Goal: Use online tool/utility: Utilize a website feature to perform a specific function

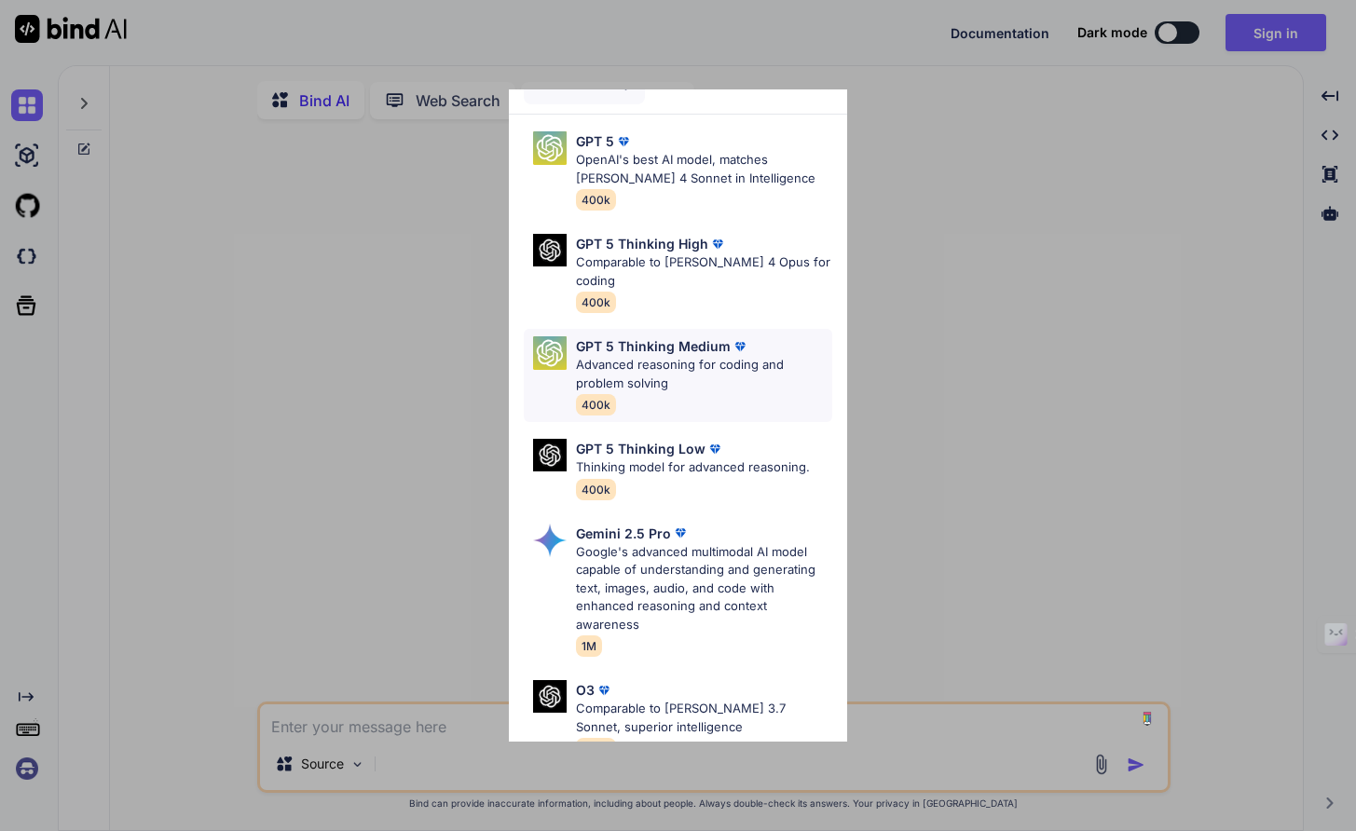
scroll to position [4, 0]
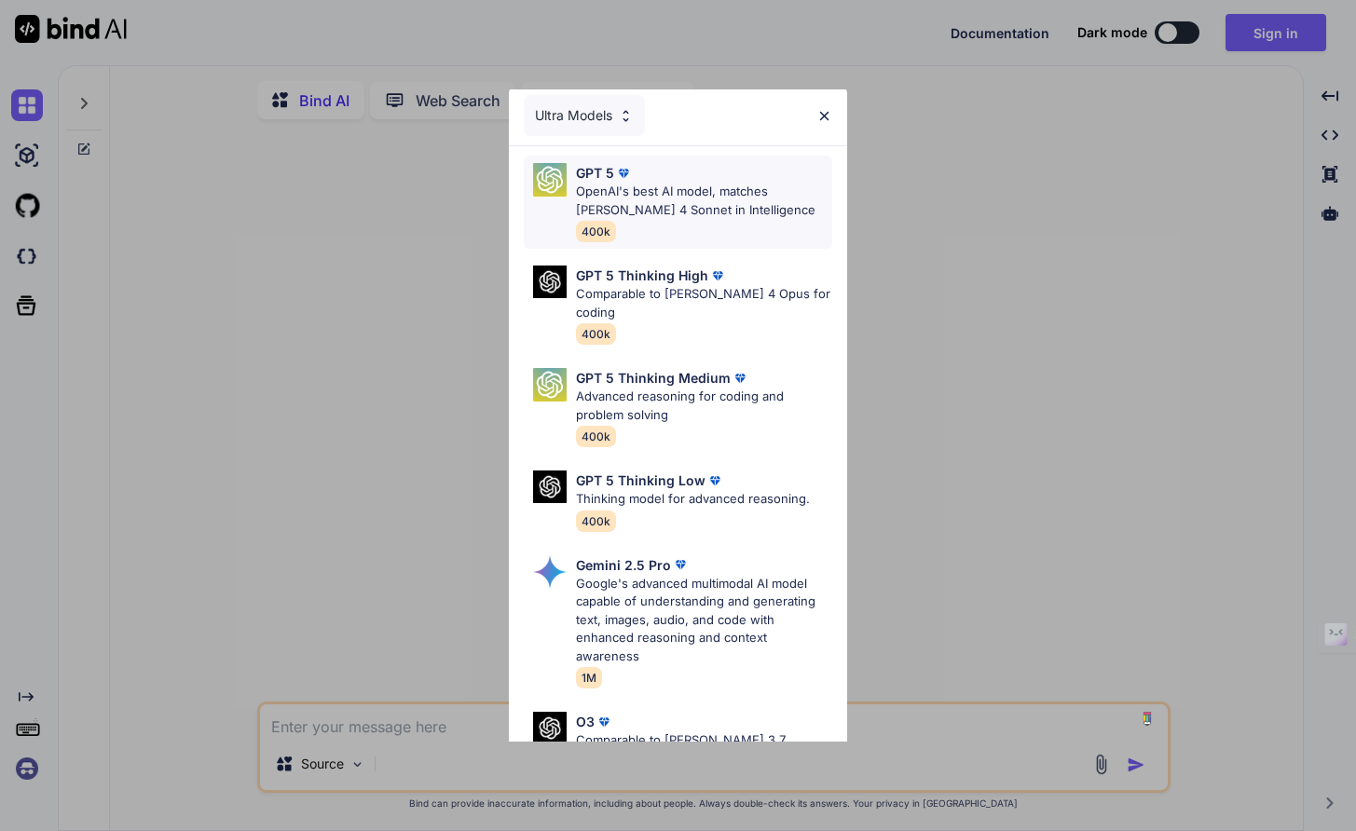
type textarea "x"
click at [706, 212] on p "OpenAI's best AI model, matches [PERSON_NAME] 4 Sonnet in Intelligence" at bounding box center [704, 201] width 257 height 36
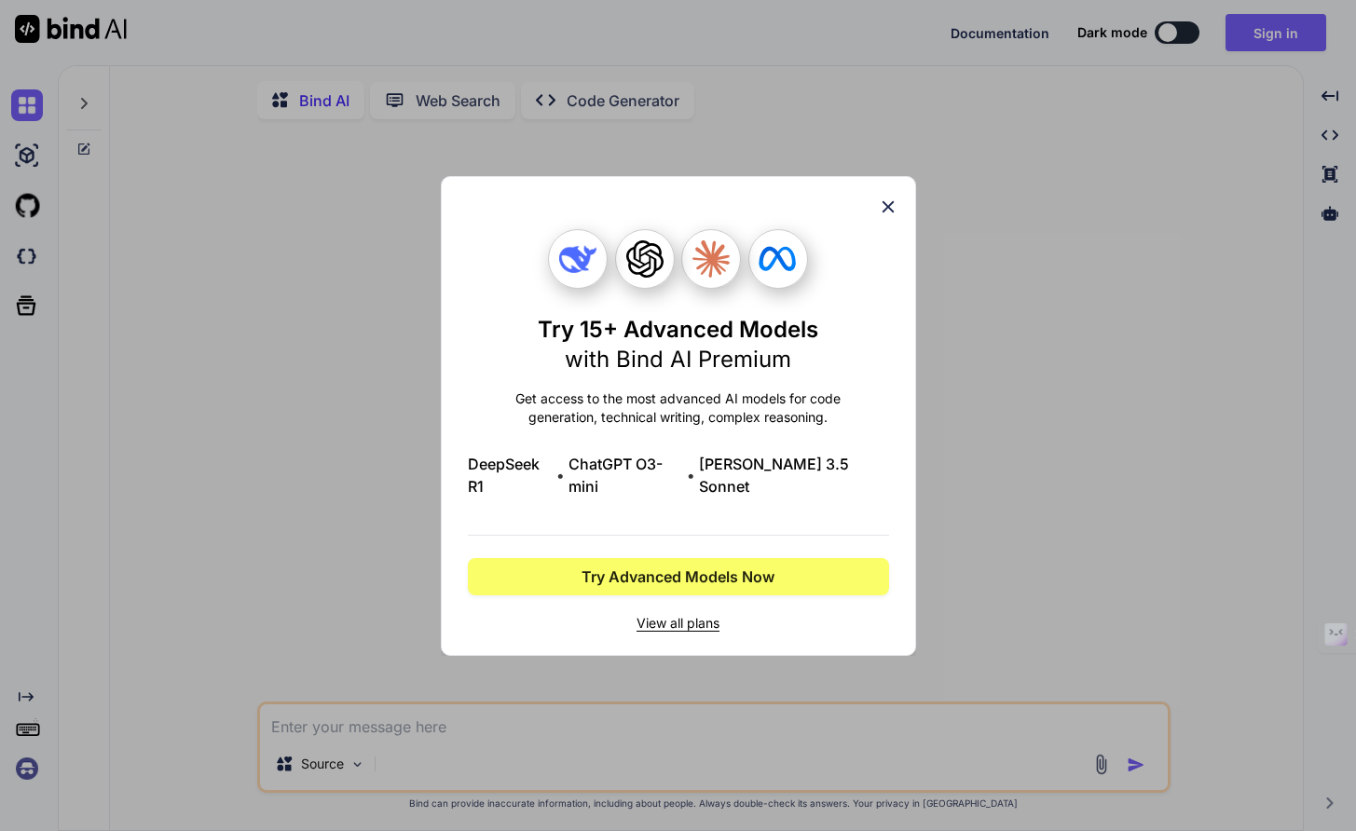
click at [882, 215] on icon at bounding box center [888, 207] width 20 height 20
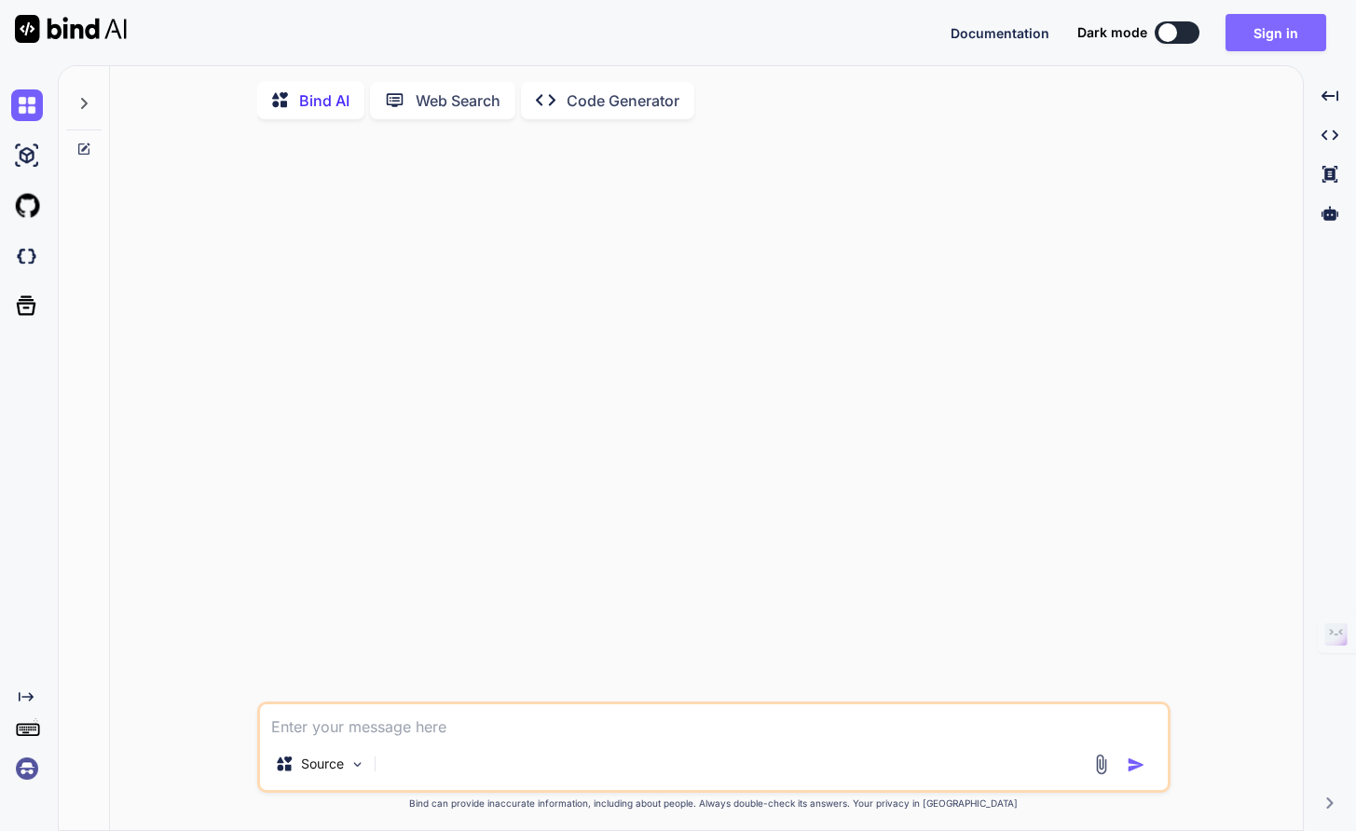
click at [1278, 29] on button "Sign in" at bounding box center [1275, 32] width 101 height 37
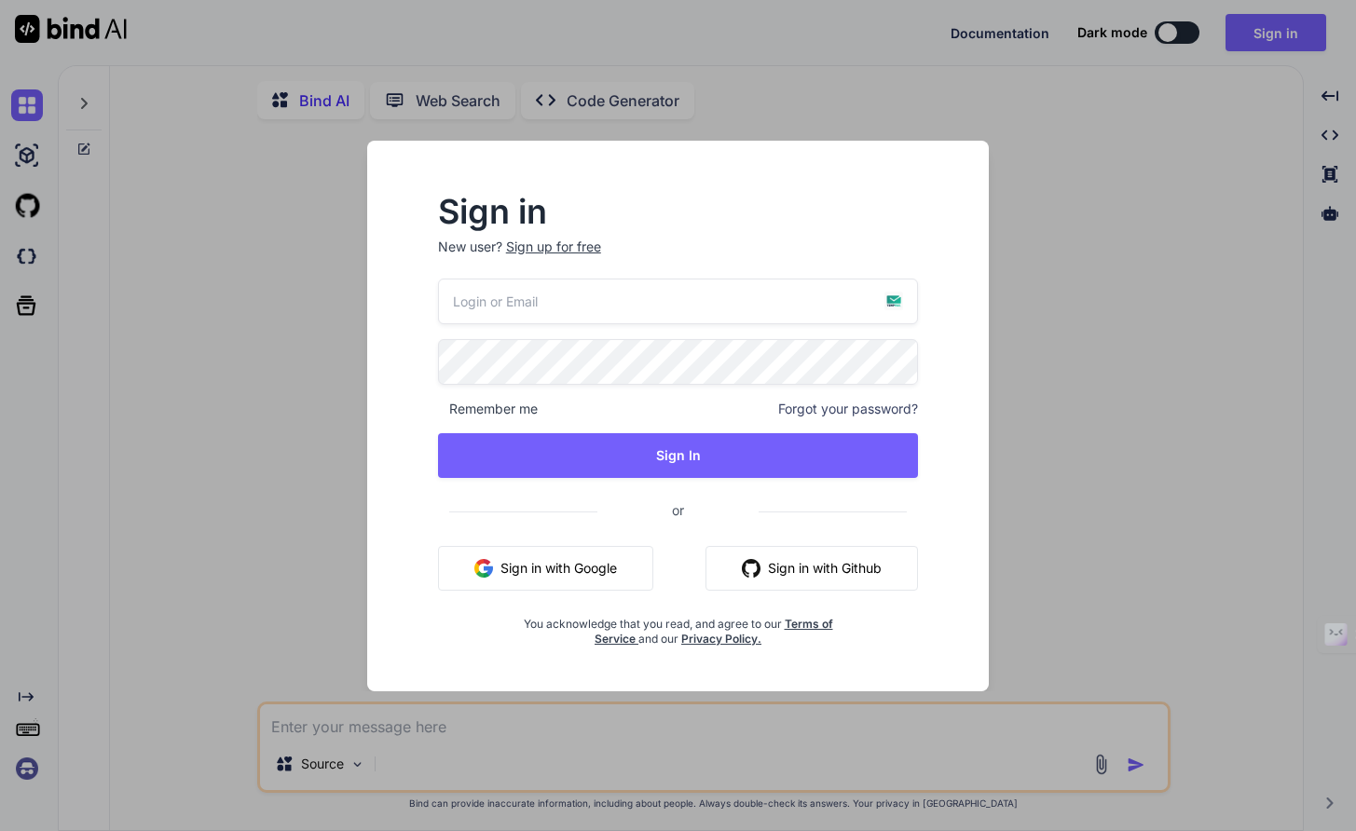
click at [532, 570] on button "Sign in with Google" at bounding box center [545, 568] width 215 height 45
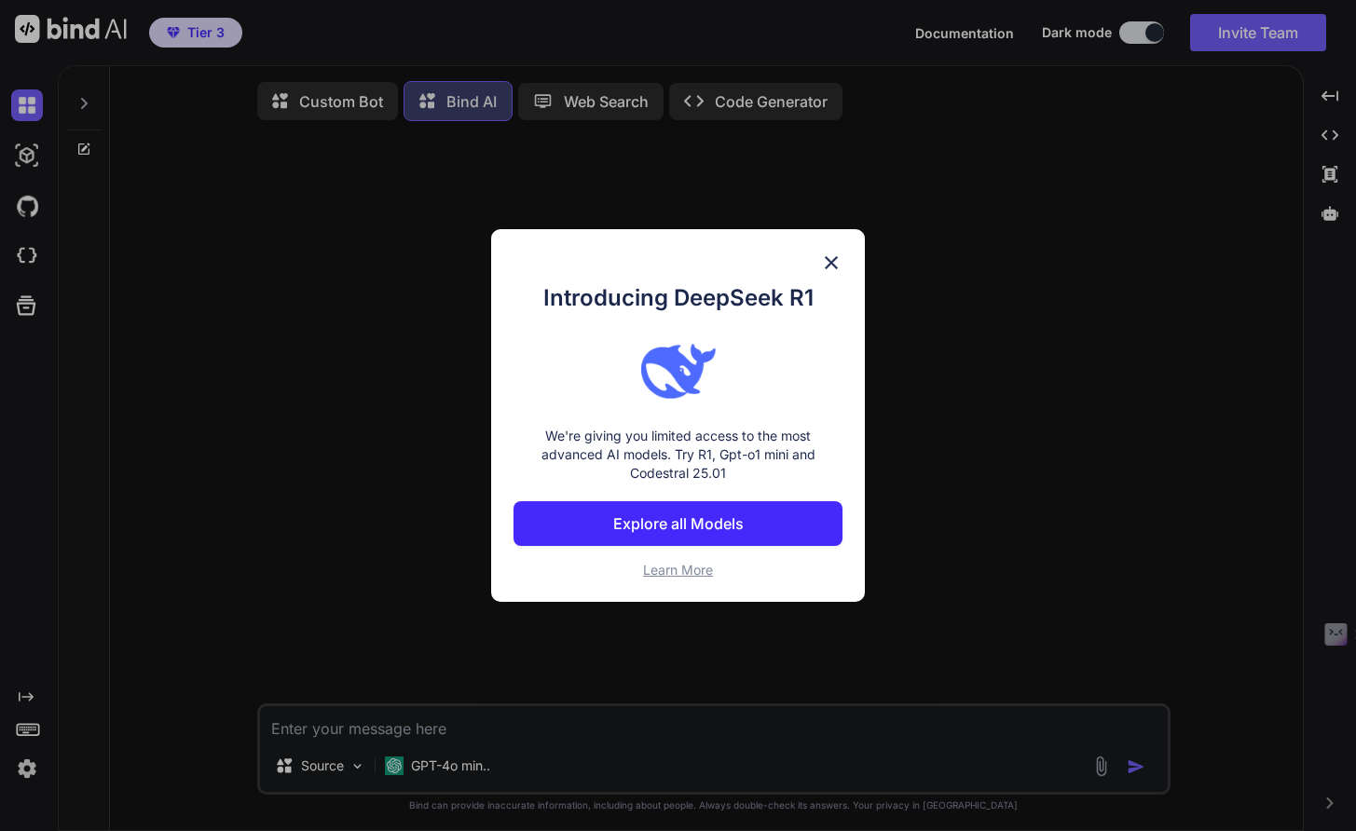
click at [702, 519] on p "Explore all Models" at bounding box center [678, 523] width 130 height 22
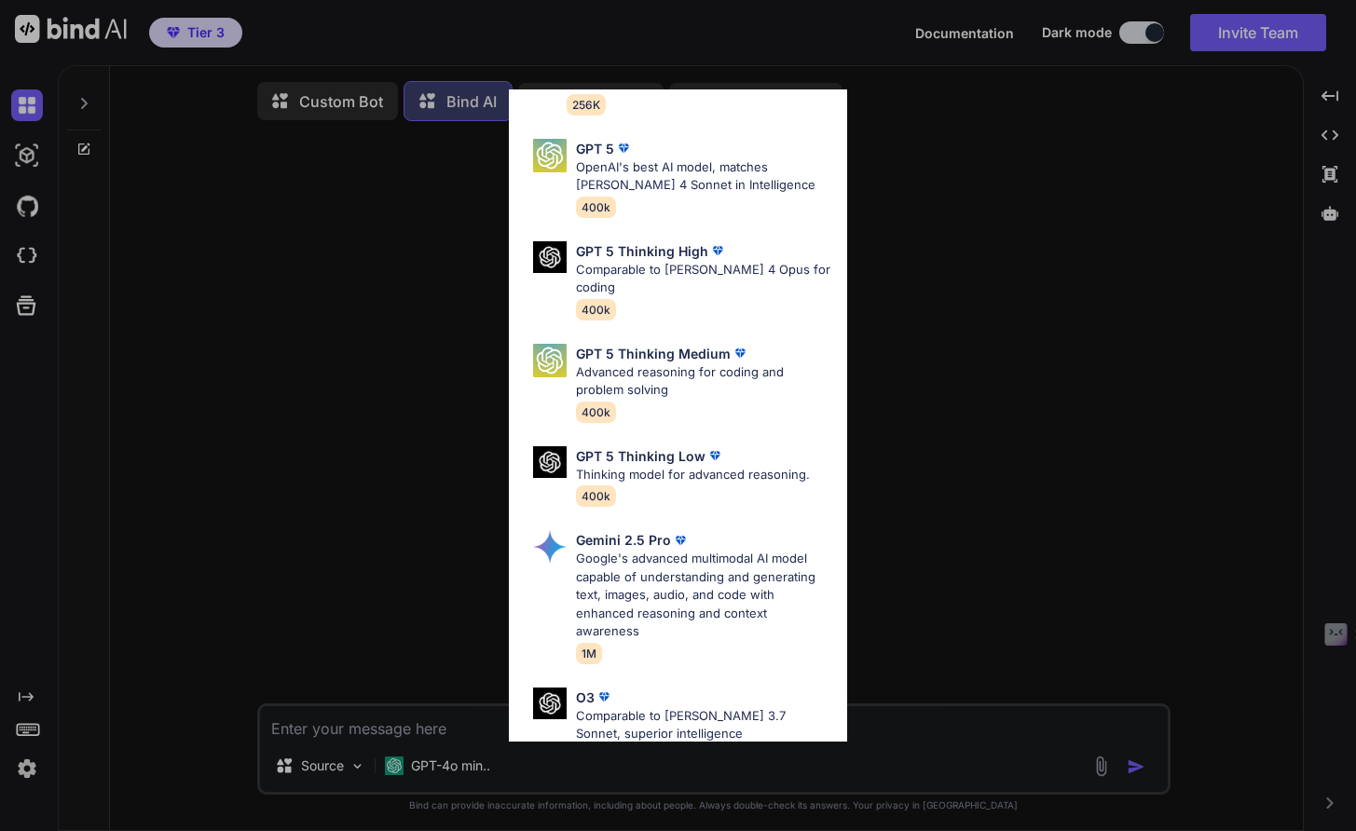
scroll to position [423, 0]
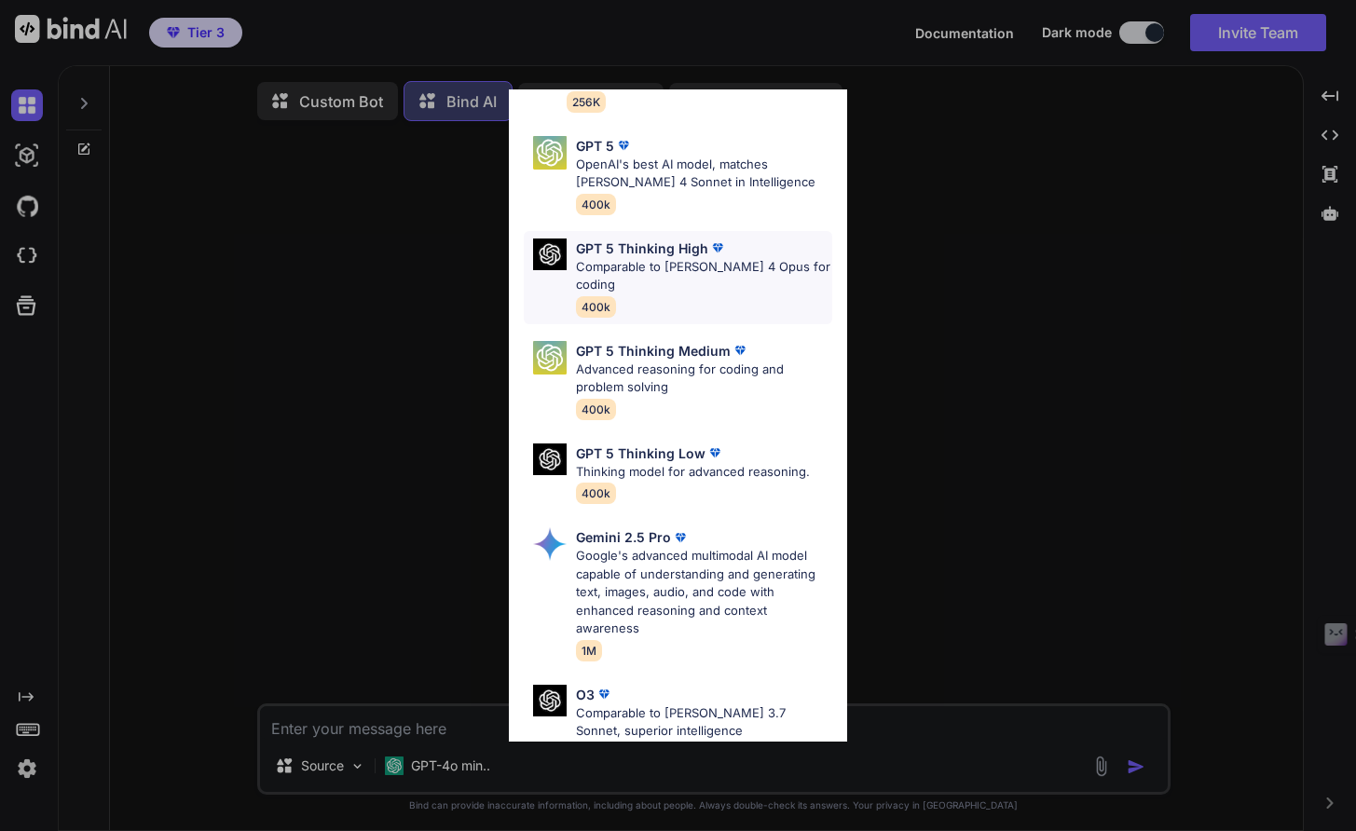
click at [693, 303] on div "GPT 5 Thinking High Comparable to [PERSON_NAME] 4 Opus for coding 400k" at bounding box center [678, 277] width 309 height 93
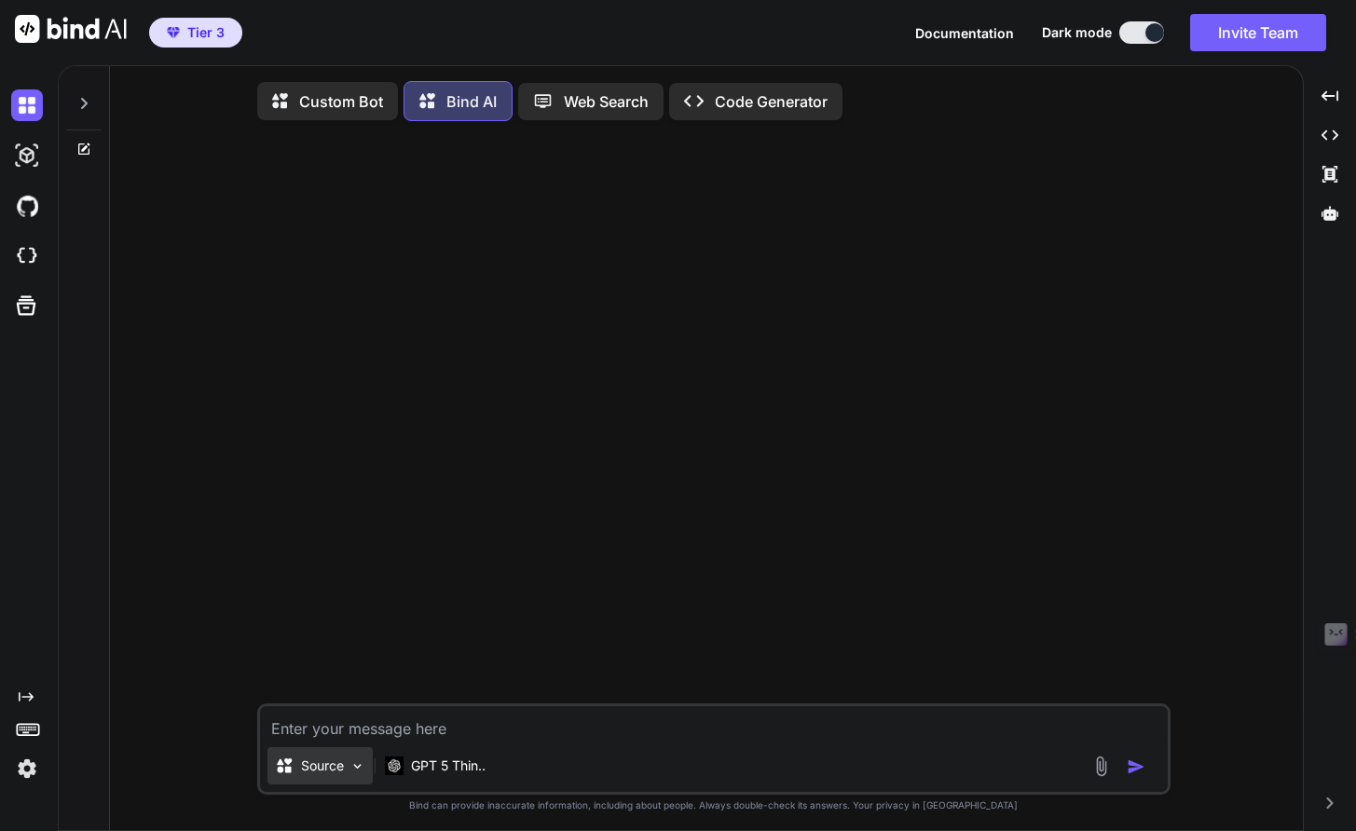
click at [359, 774] on img at bounding box center [357, 766] width 16 height 16
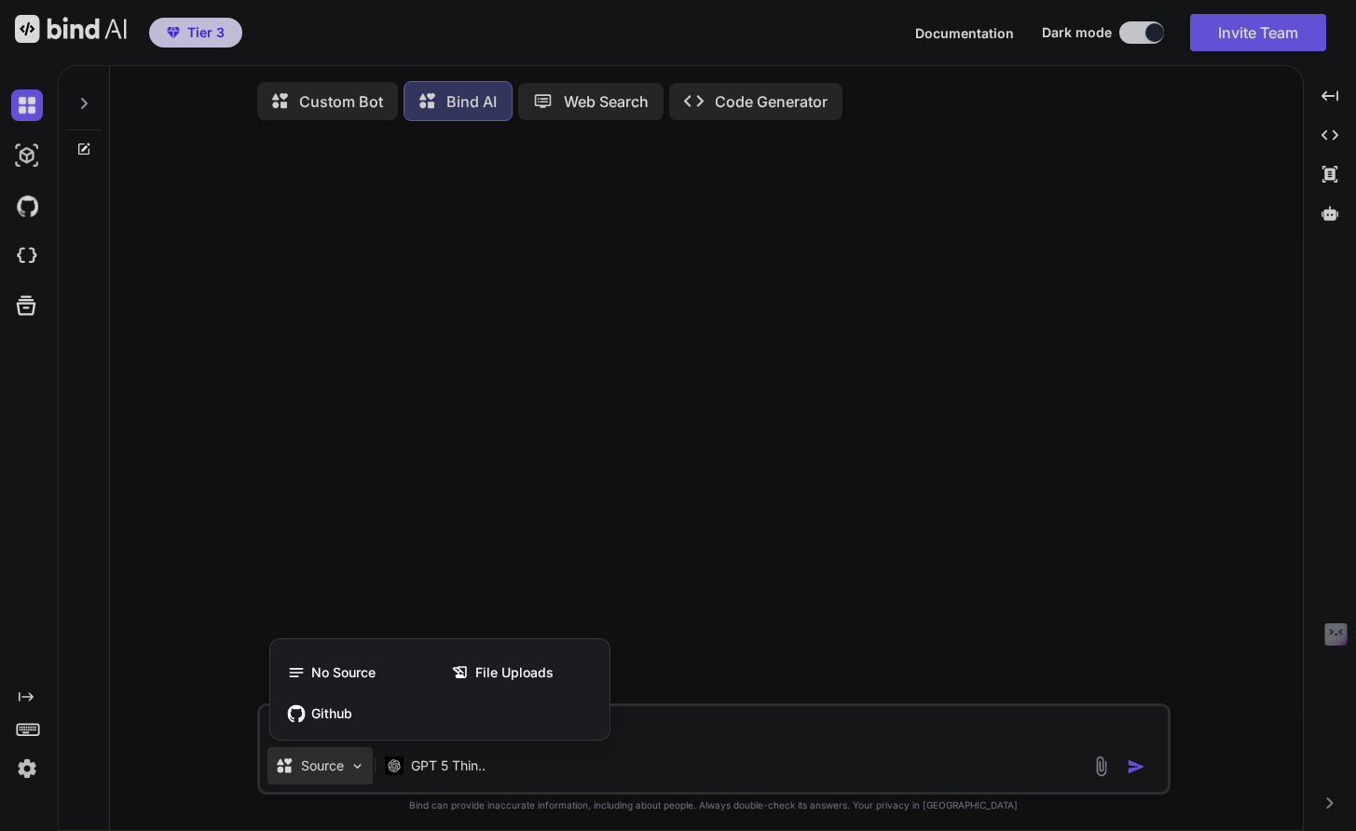
click at [359, 778] on div at bounding box center [678, 415] width 1356 height 831
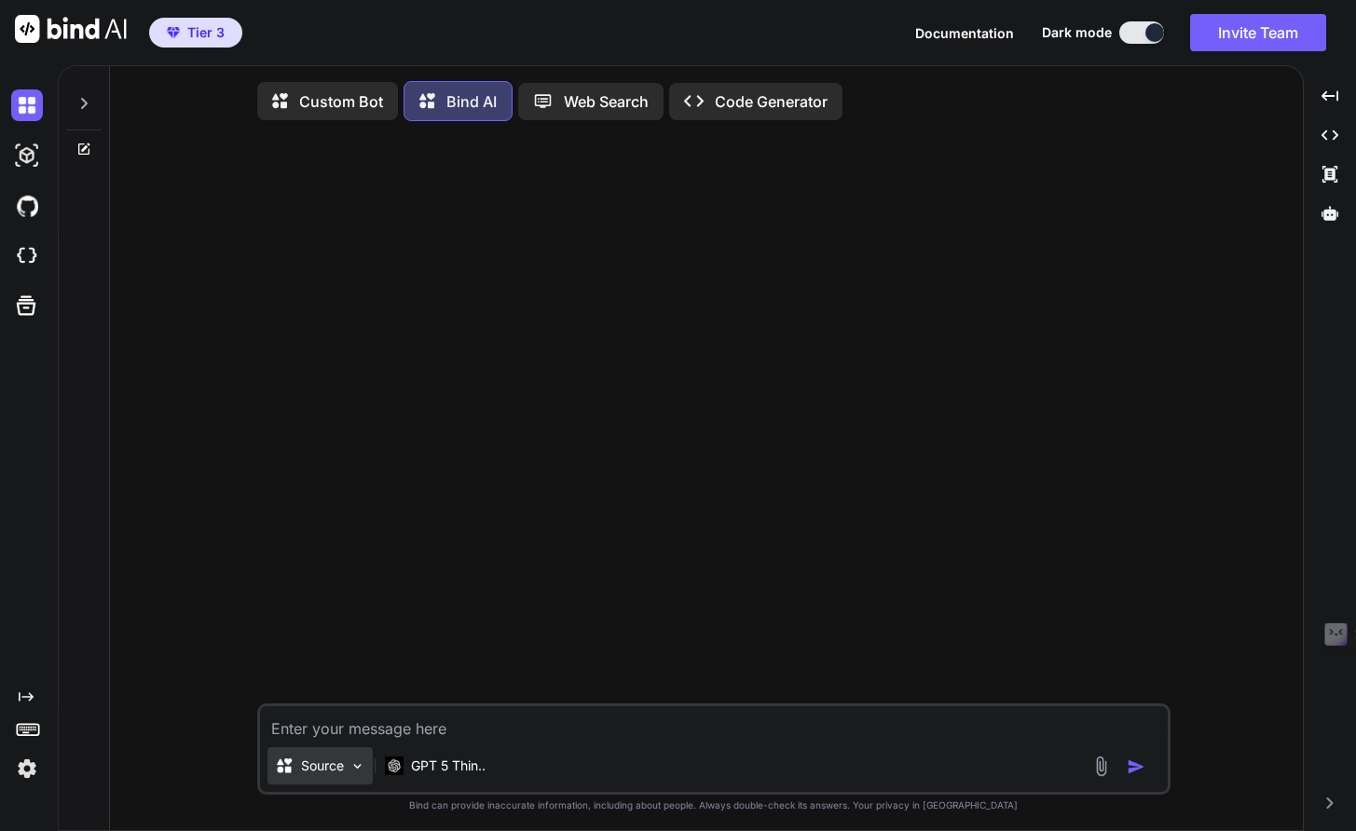
click at [361, 760] on div "Source" at bounding box center [319, 765] width 105 height 37
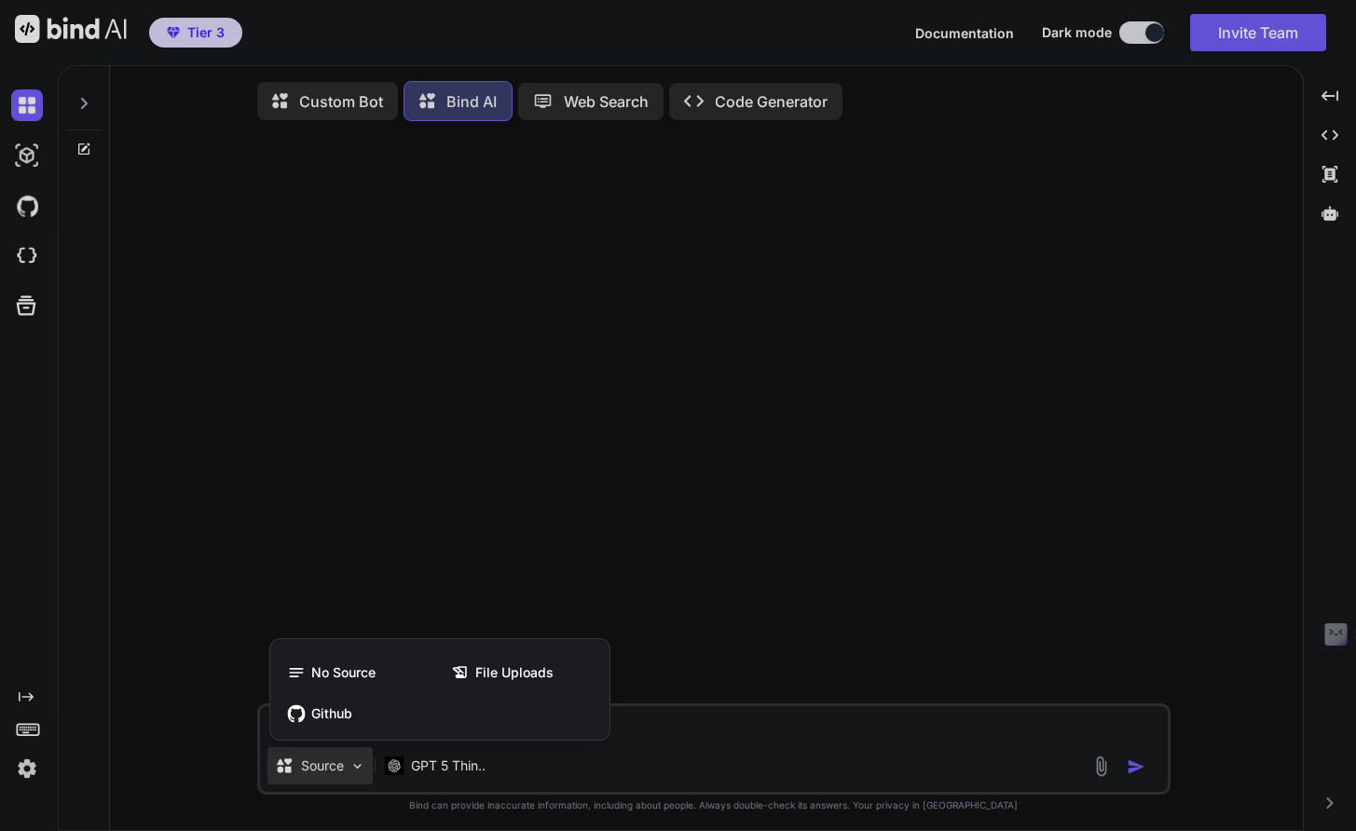
click at [706, 535] on div at bounding box center [678, 415] width 1356 height 831
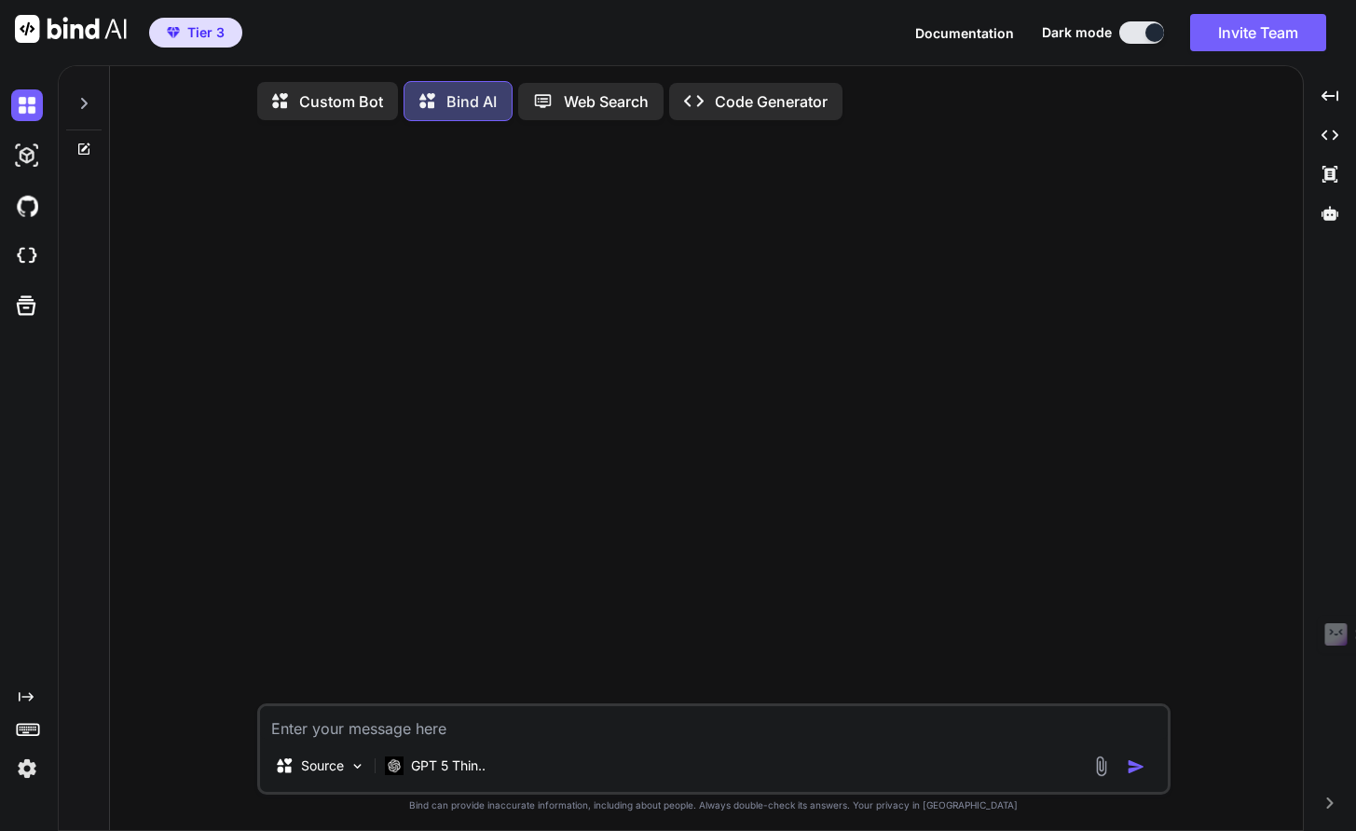
click at [733, 111] on p "Code Generator" at bounding box center [771, 101] width 113 height 22
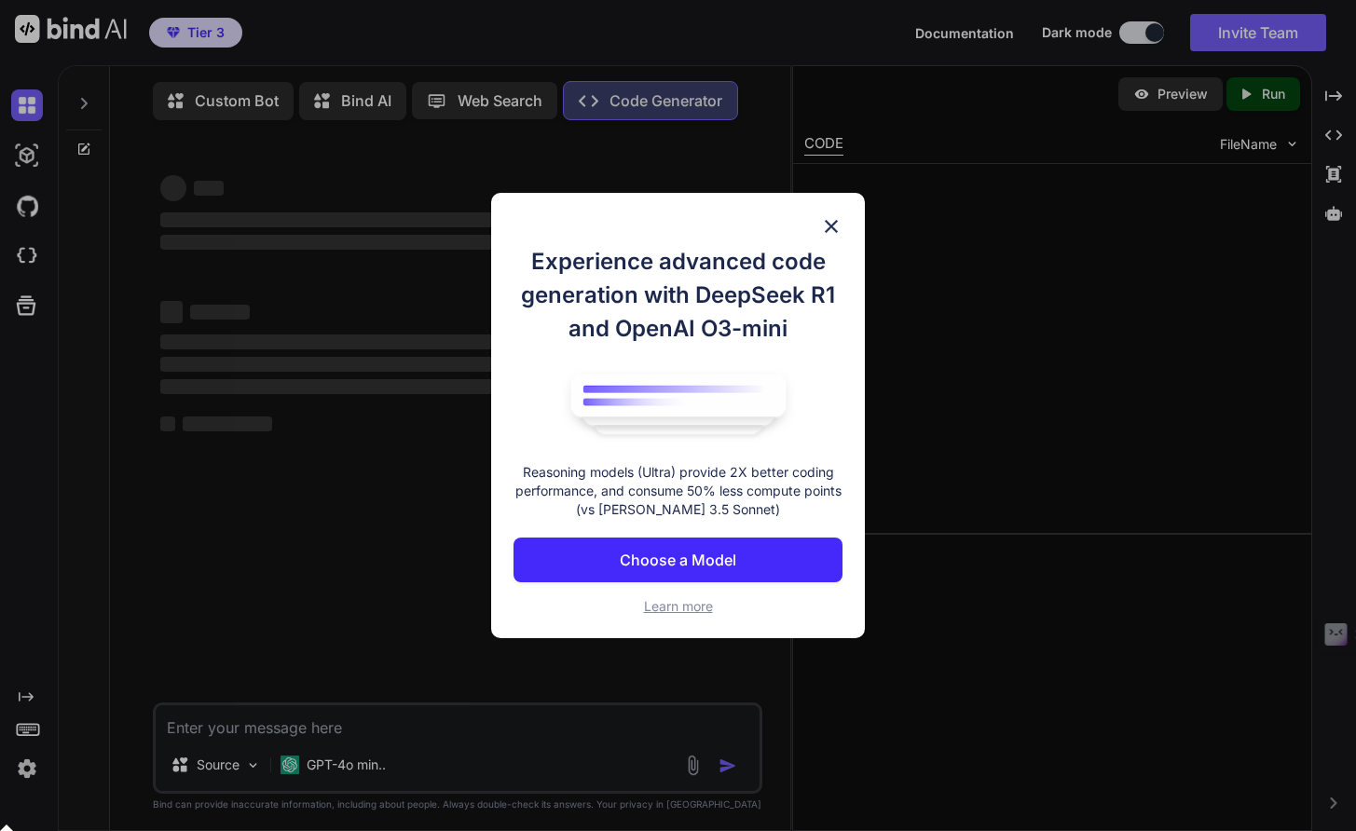
click at [730, 104] on div "Experience advanced code generation with DeepSeek R1 and OpenAI O3-mini Reasoni…" at bounding box center [678, 415] width 1356 height 831
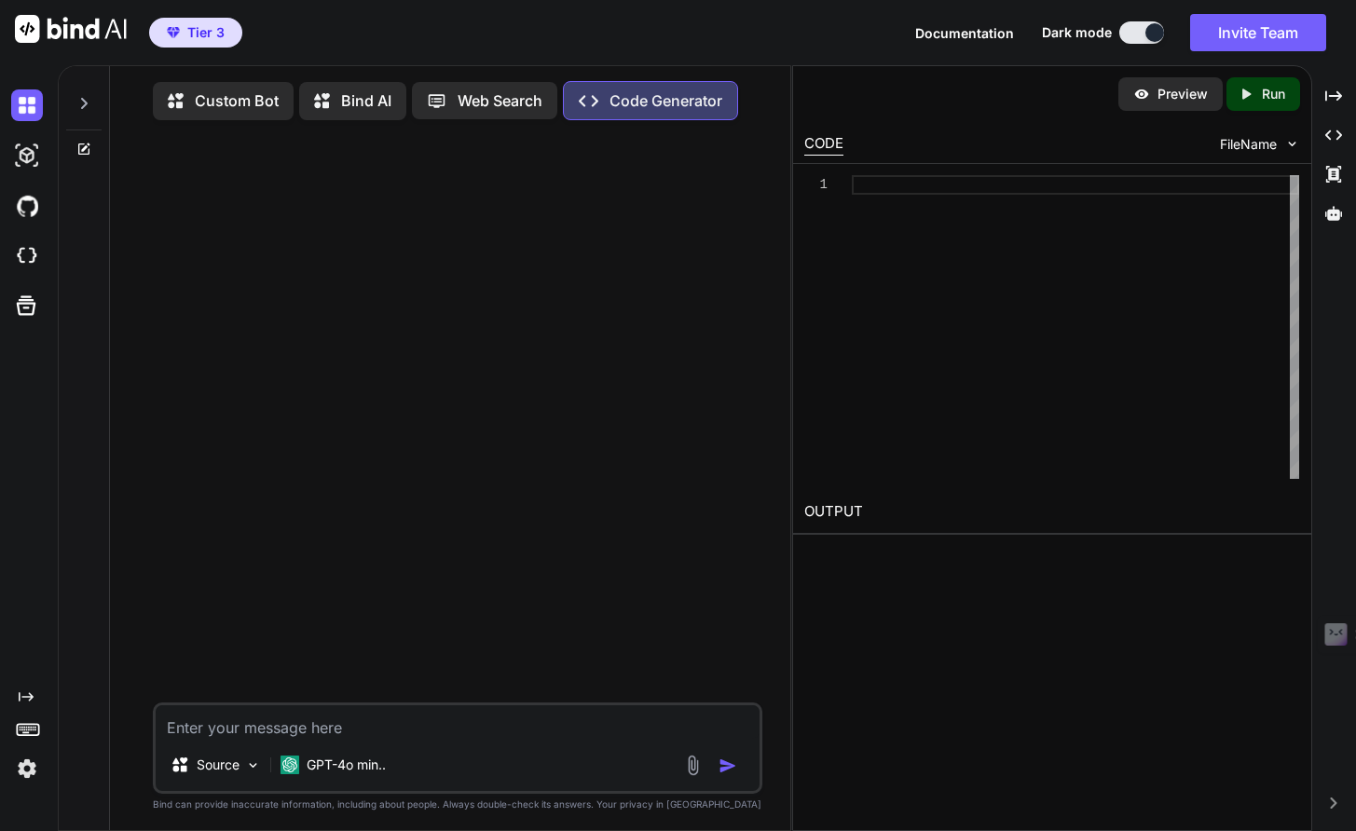
click at [365, 102] on p "Bind AI" at bounding box center [366, 100] width 50 height 22
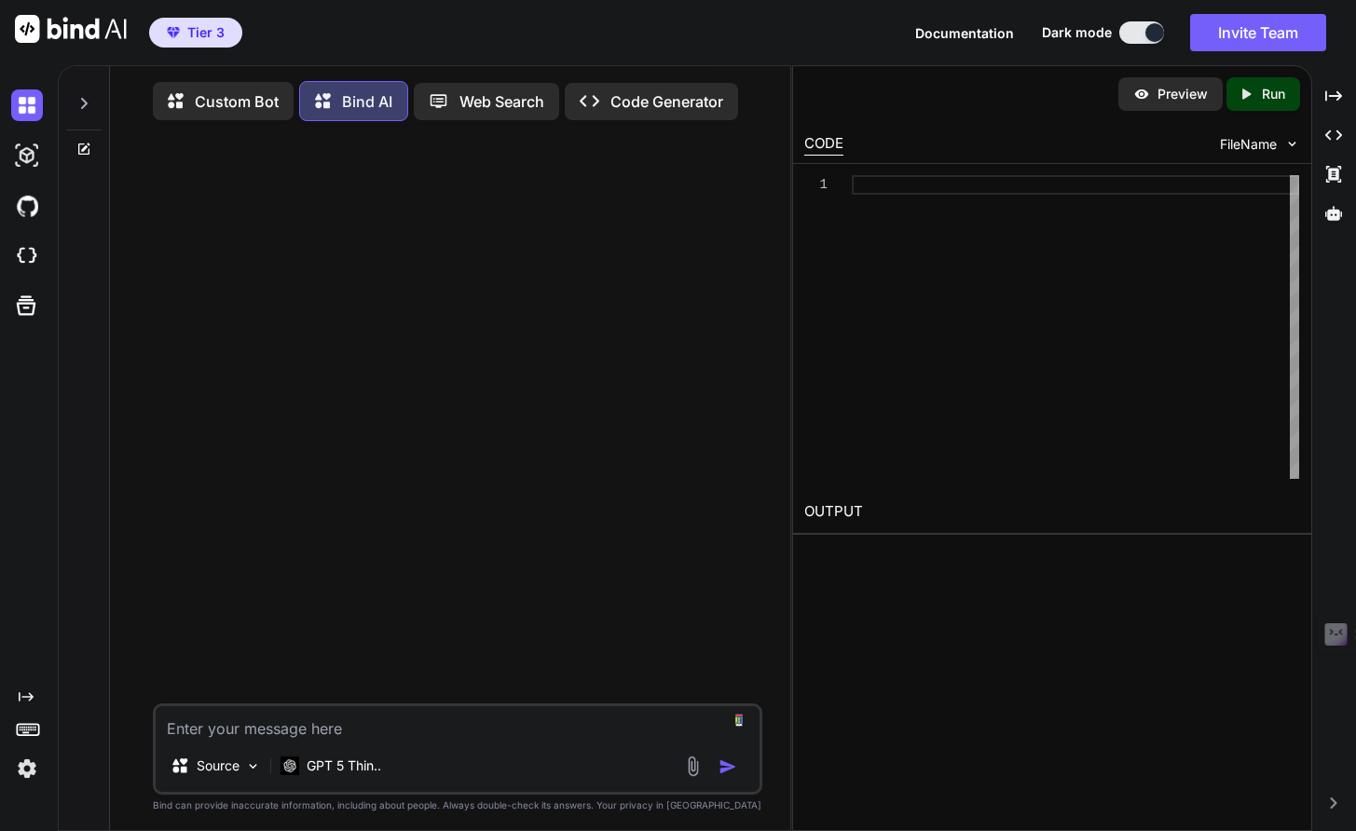
click at [375, 729] on textarea at bounding box center [458, 723] width 604 height 34
type textarea "I want to generate iphone app which takes photos of room and redesign it using …"
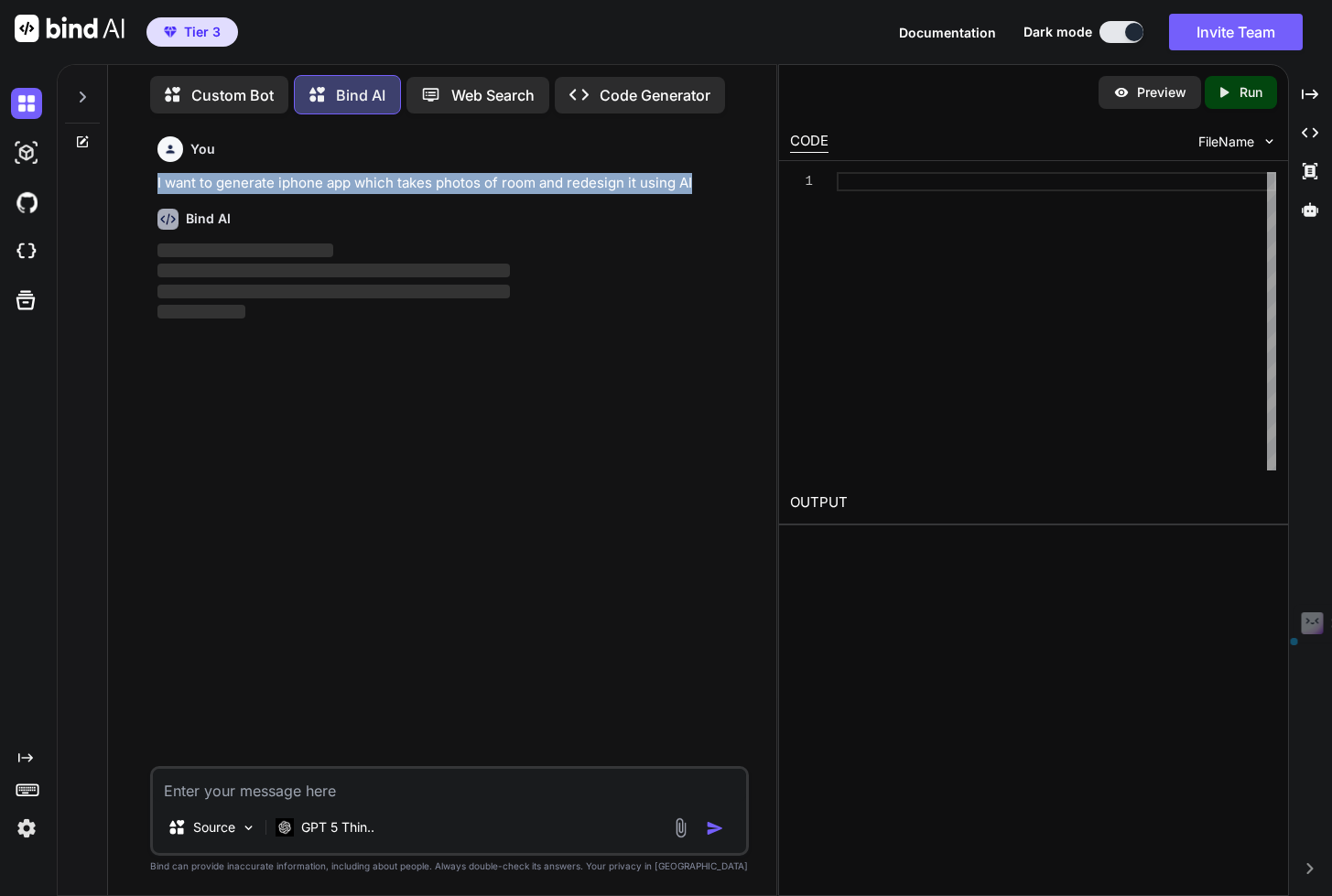
drag, startPoint x: 693, startPoint y: 187, endPoint x: 117, endPoint y: 181, distance: 576.0
click at [117, 181] on div "Custom Bot Bind AI Web Search Created with Pixso. Code Generator You I want to …" at bounding box center [442, 481] width 668 height 827
copy p "I want to generate iphone app which takes photos of room and redesign it using …"
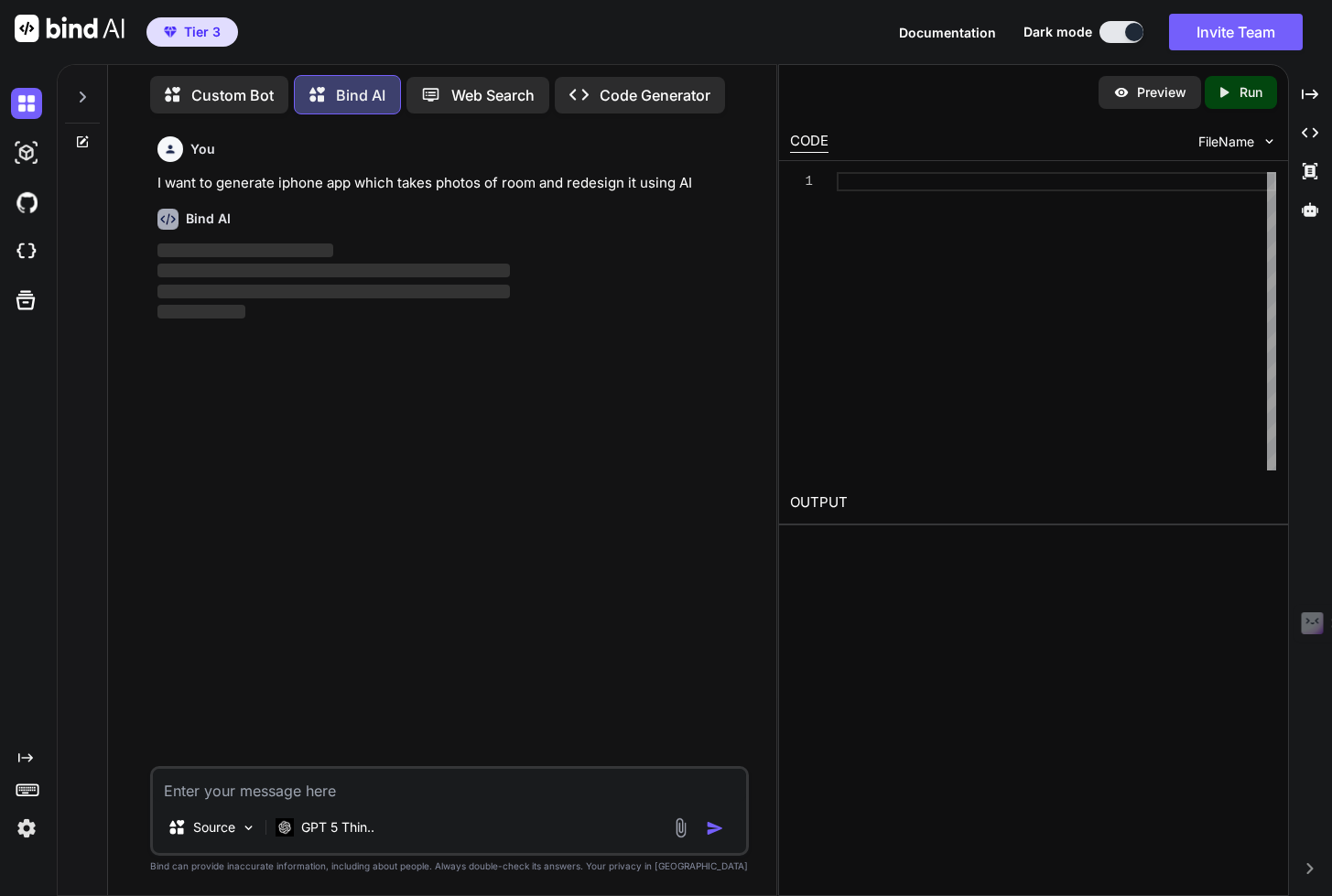
click at [584, 245] on p "‌" at bounding box center [451, 251] width 587 height 21
click at [674, 91] on p "Code Generator" at bounding box center [654, 95] width 111 height 22
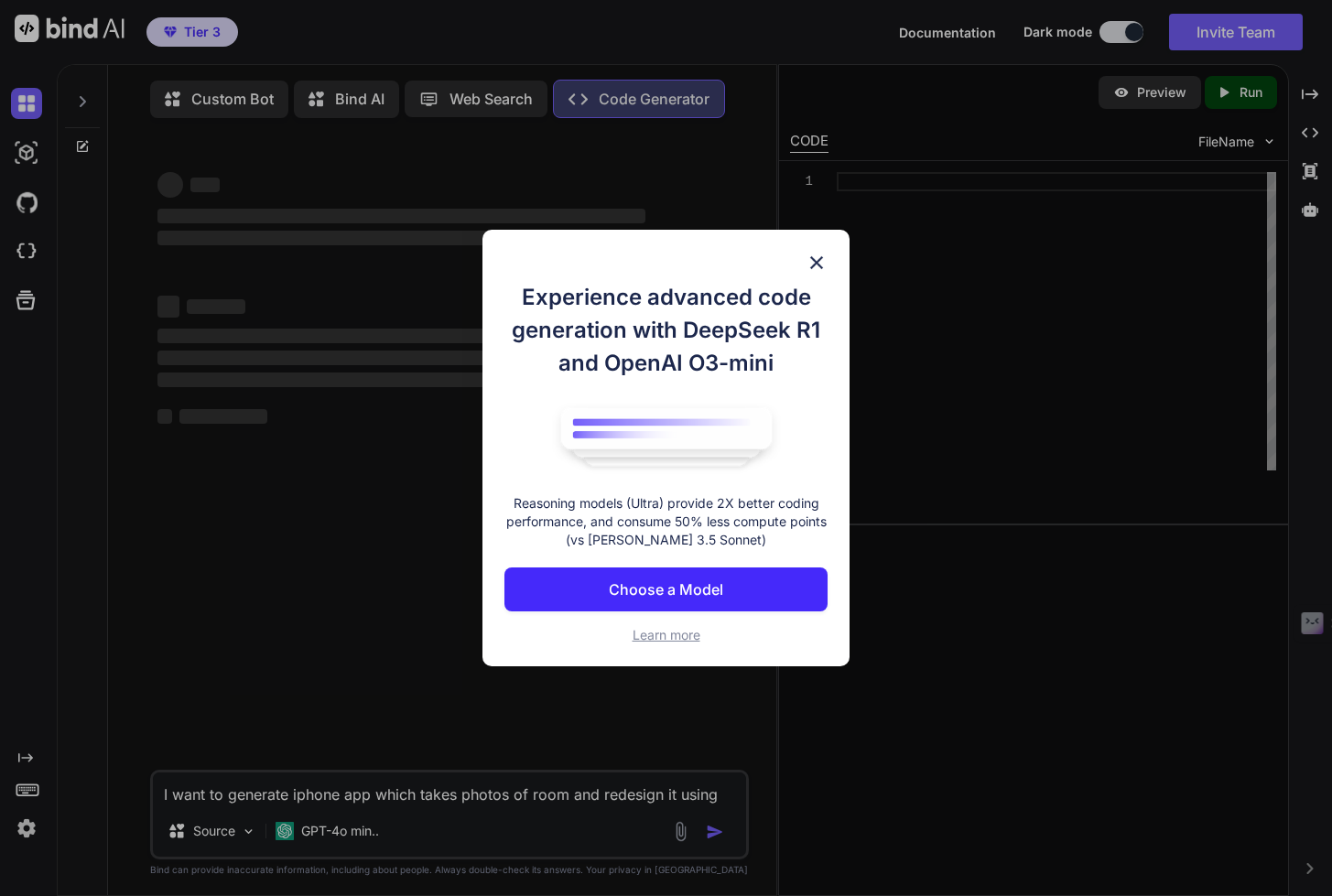
click at [633, 593] on p "Choose a Model" at bounding box center [666, 589] width 114 height 22
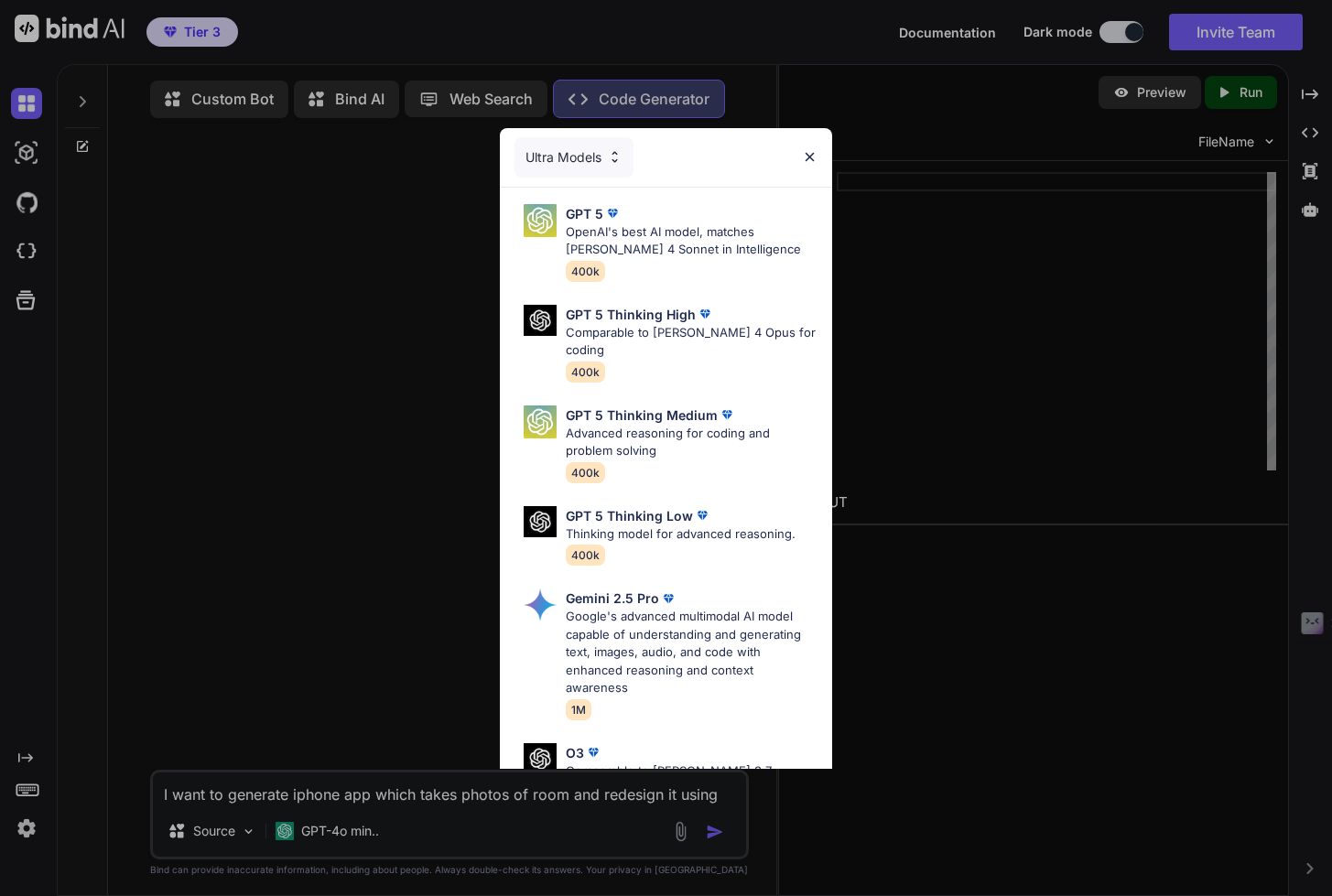
click at [618, 156] on img at bounding box center [615, 157] width 16 height 16
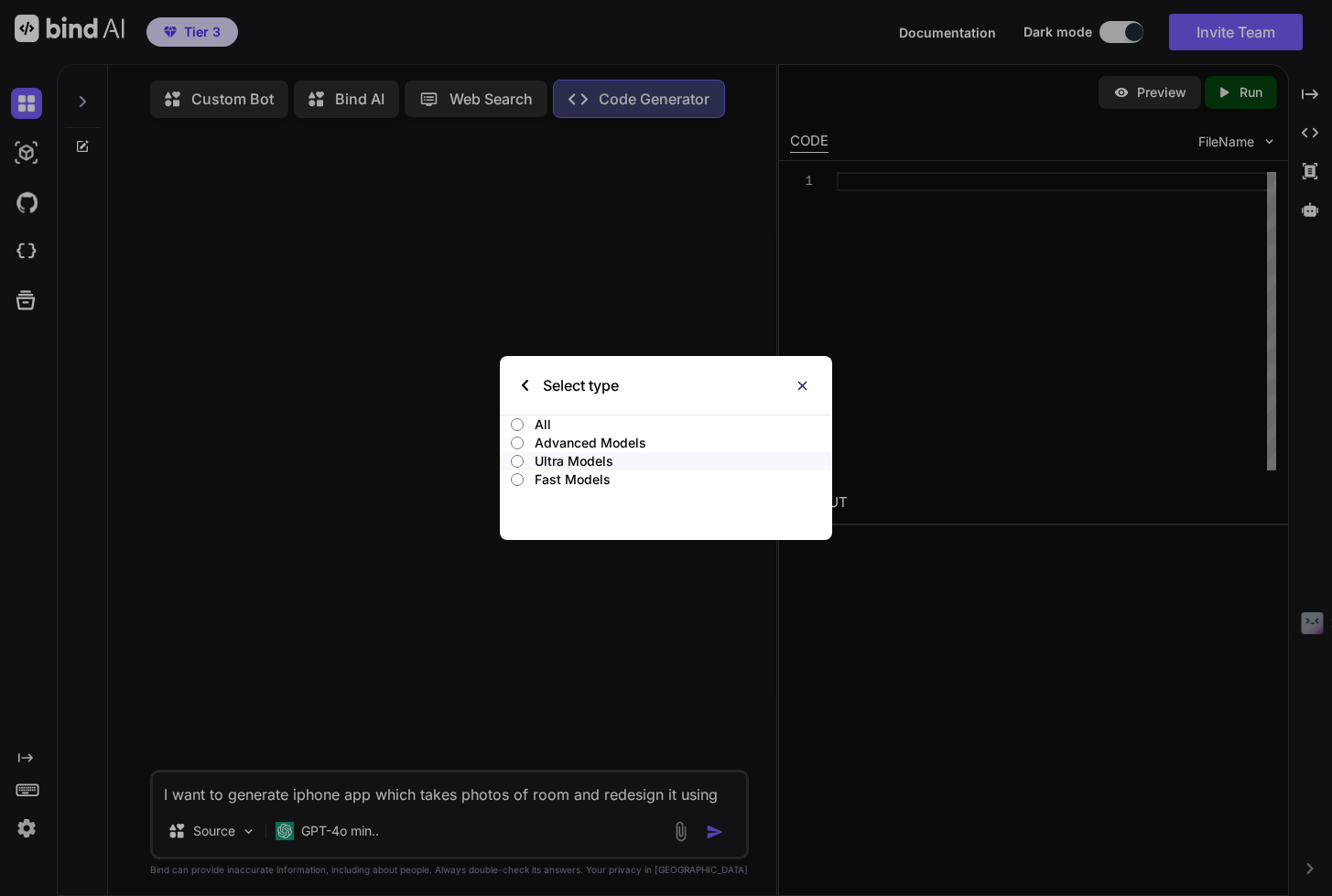
click at [612, 444] on p "Advanced Models" at bounding box center [683, 443] width 298 height 19
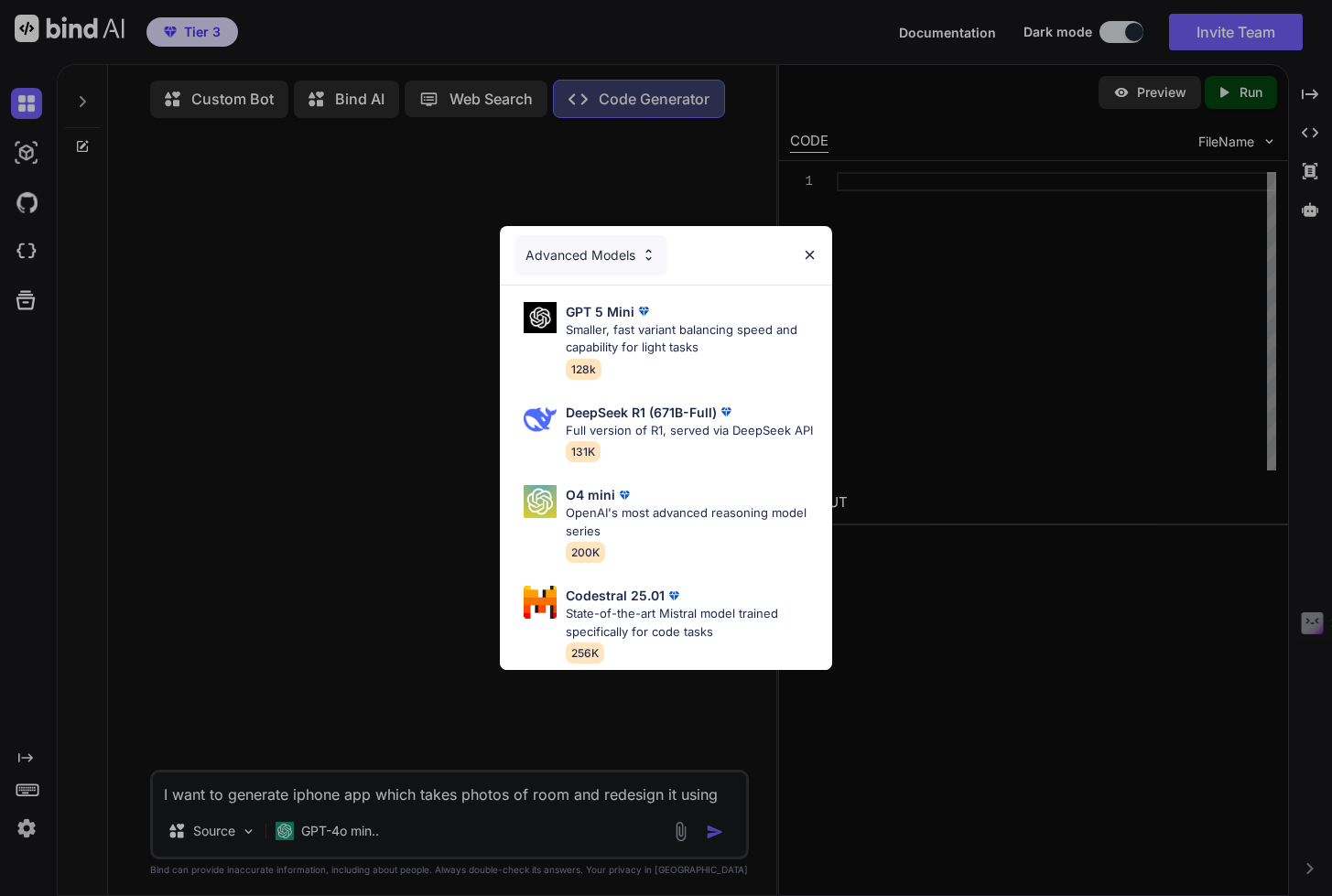
click at [642, 246] on div "Advanced Models" at bounding box center [591, 254] width 153 height 40
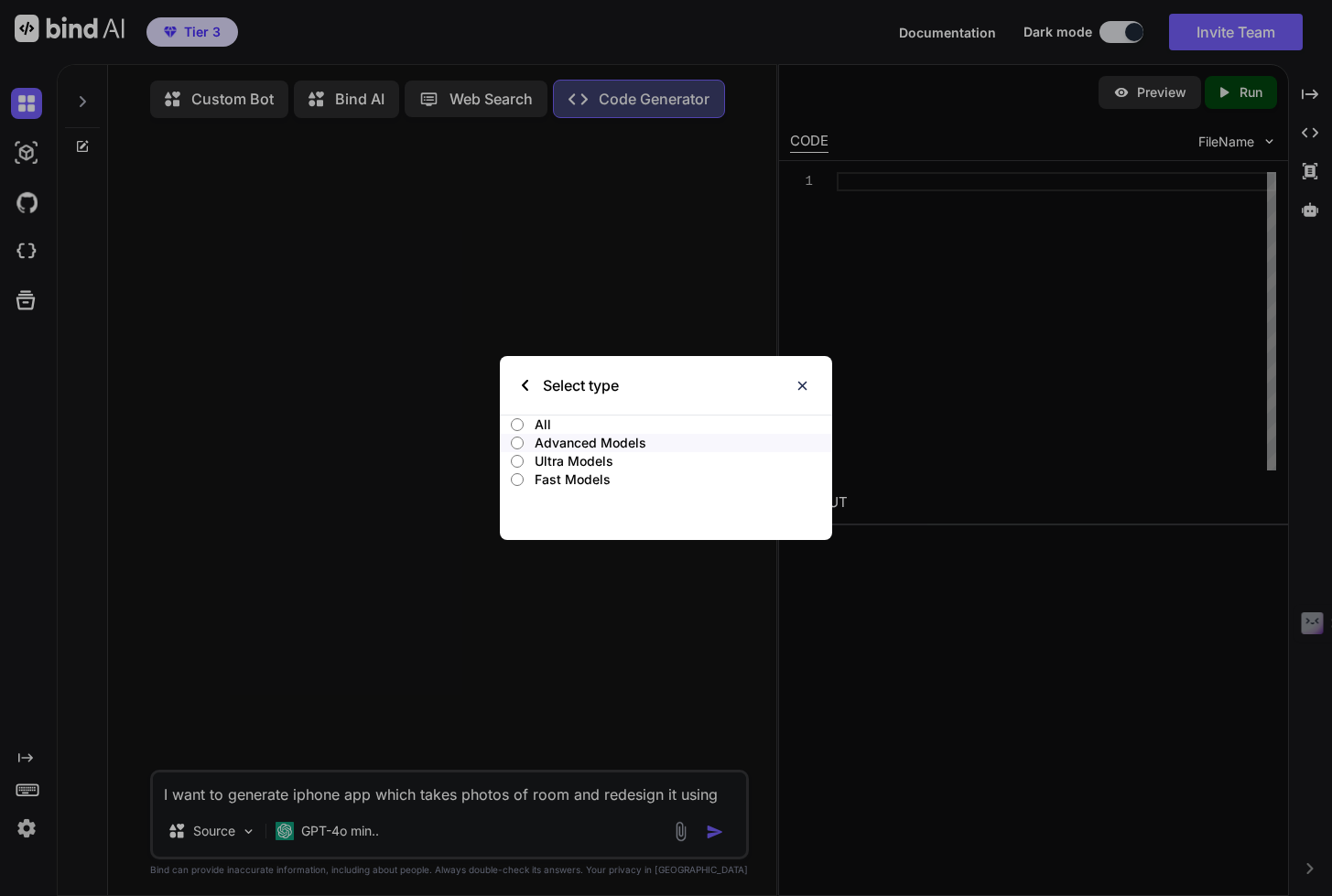
click at [545, 422] on p "All" at bounding box center [683, 424] width 298 height 19
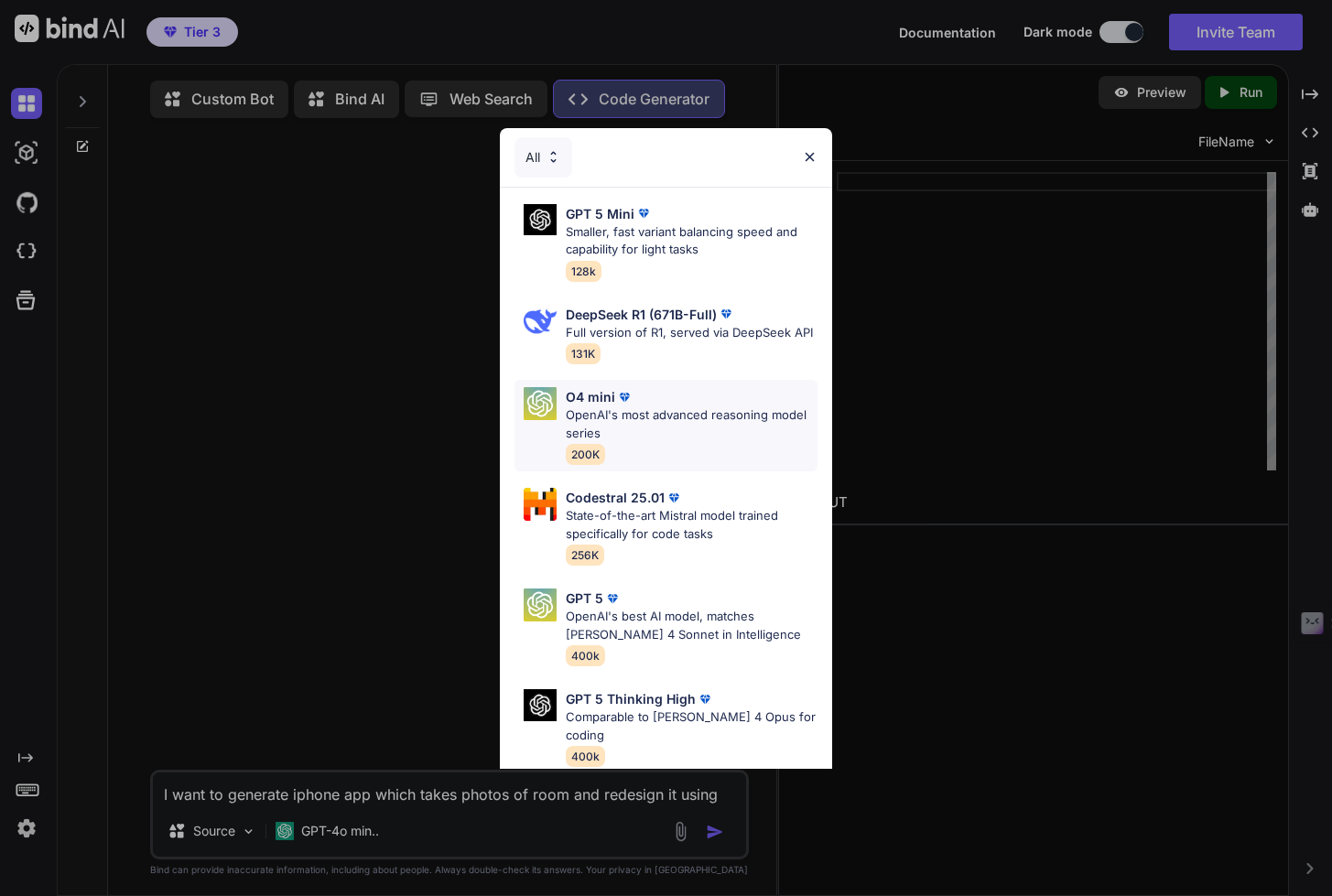
scroll to position [7, 0]
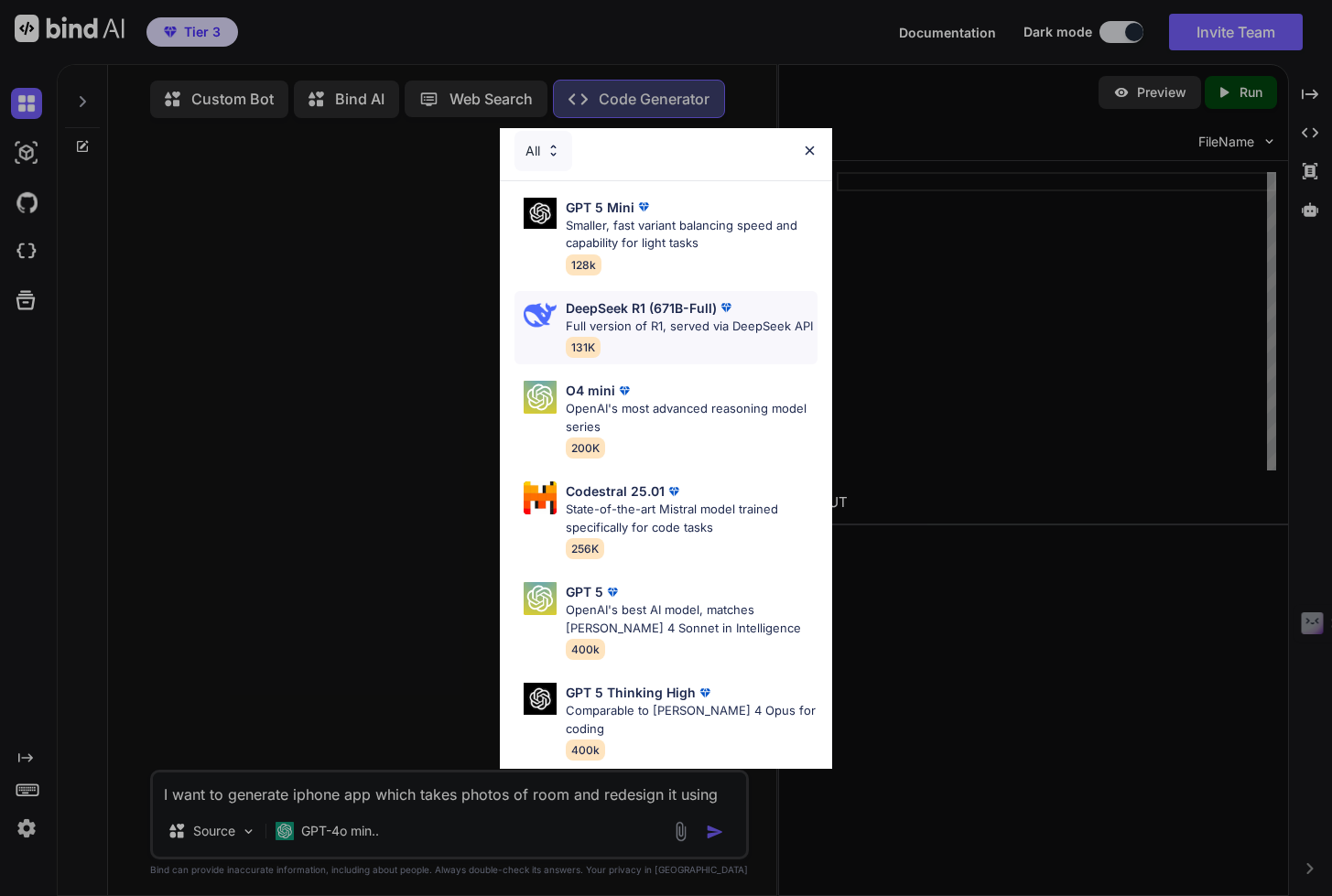
click at [696, 326] on p "Full version of R1, served via DeepSeek API" at bounding box center [690, 326] width 248 height 19
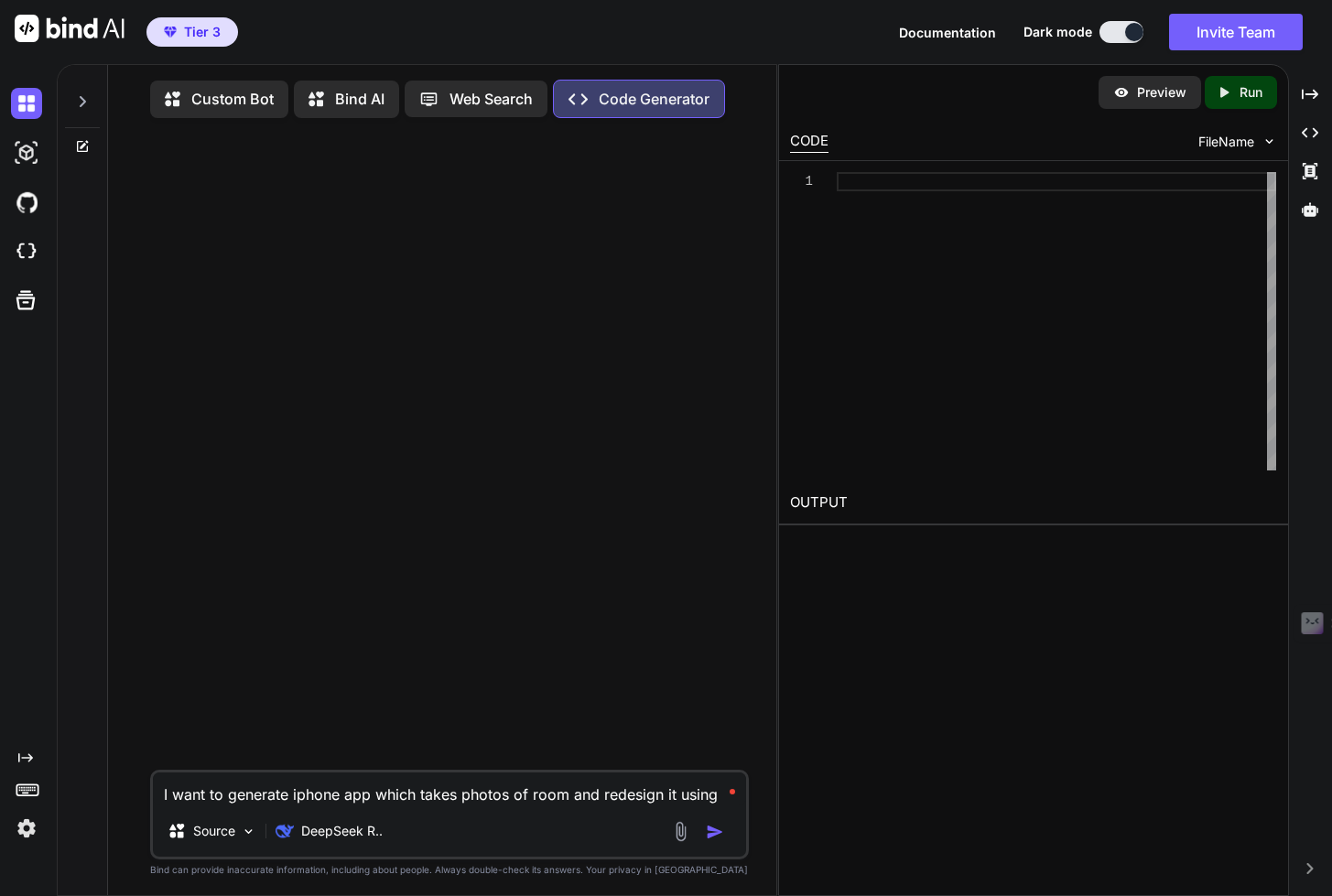
click at [703, 804] on textarea "I want to generate iphone app which takes photos of room and redesign it using" at bounding box center [450, 789] width 593 height 33
click at [342, 100] on p "Bind AI" at bounding box center [360, 98] width 49 height 22
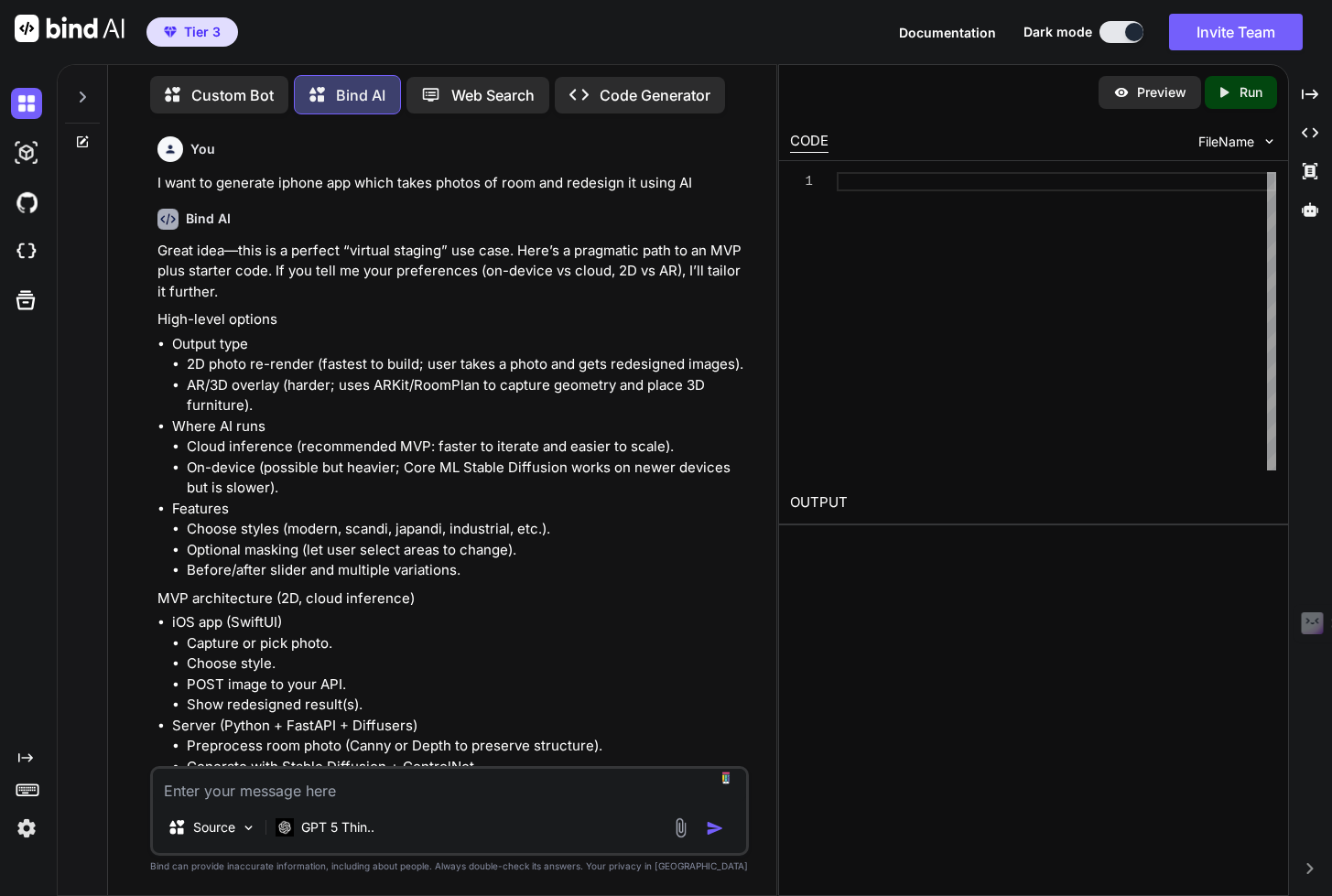
click at [661, 90] on p "Code Generator" at bounding box center [654, 95] width 111 height 22
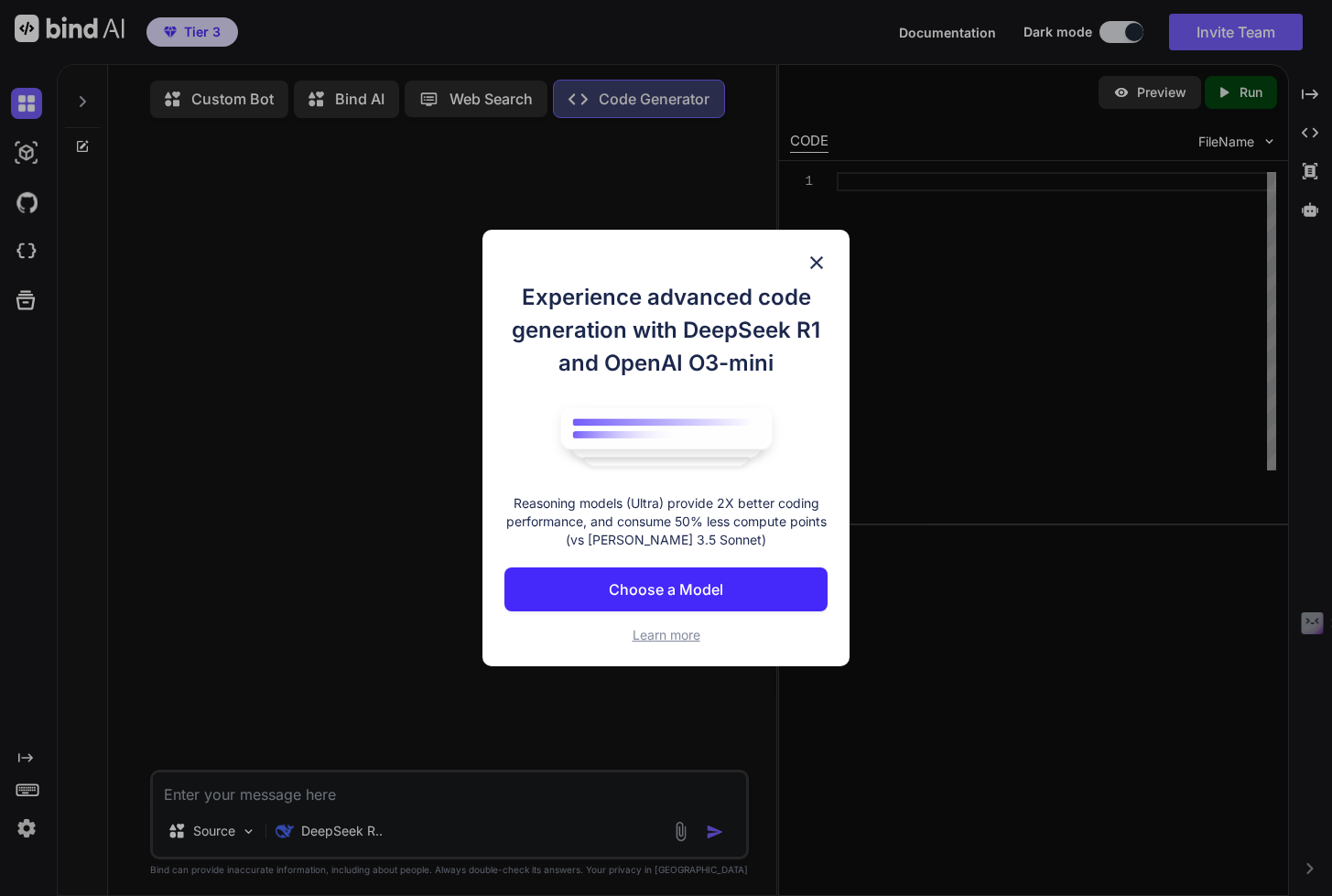
click at [676, 588] on p "Choose a Model" at bounding box center [666, 589] width 114 height 22
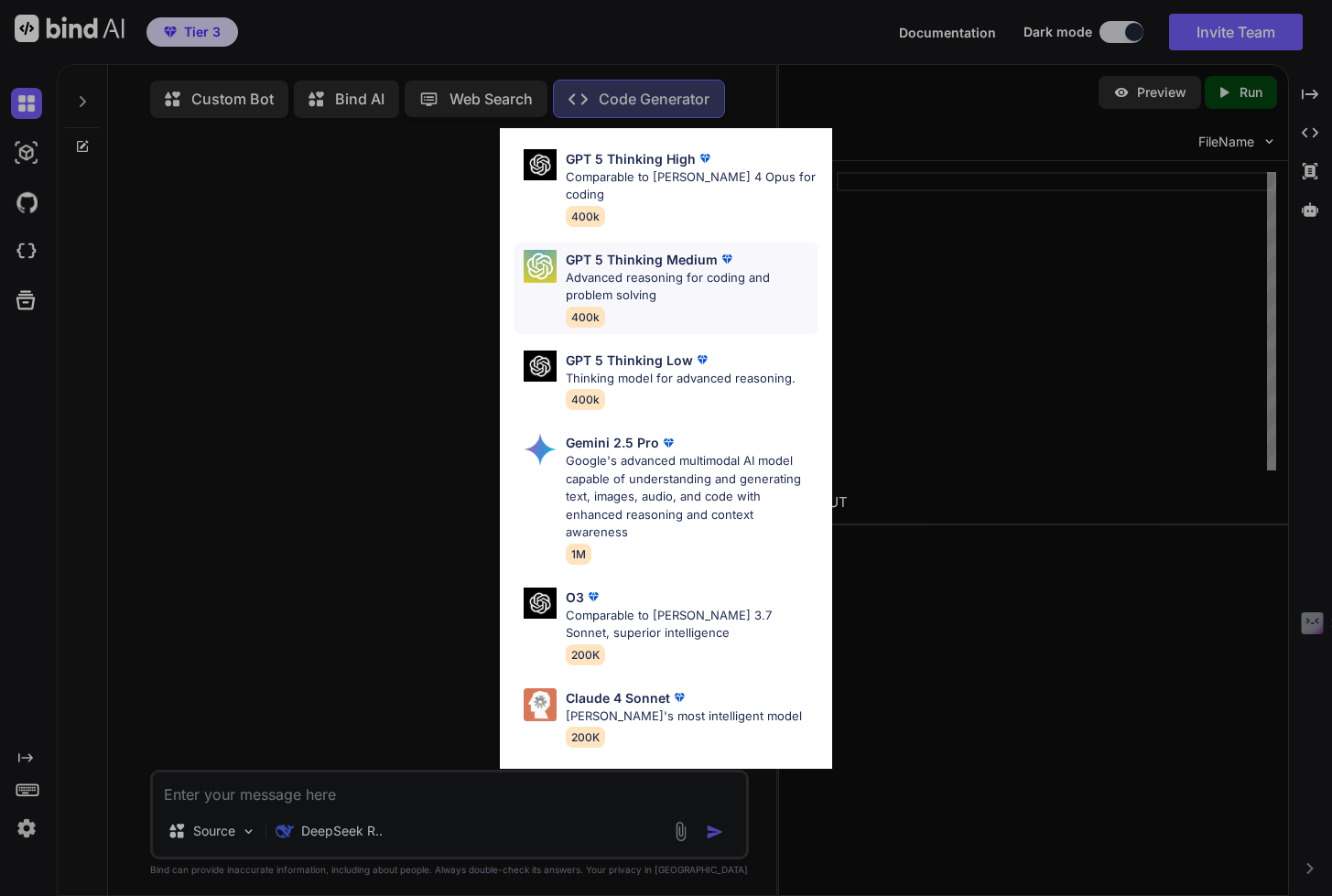
scroll to position [189, 0]
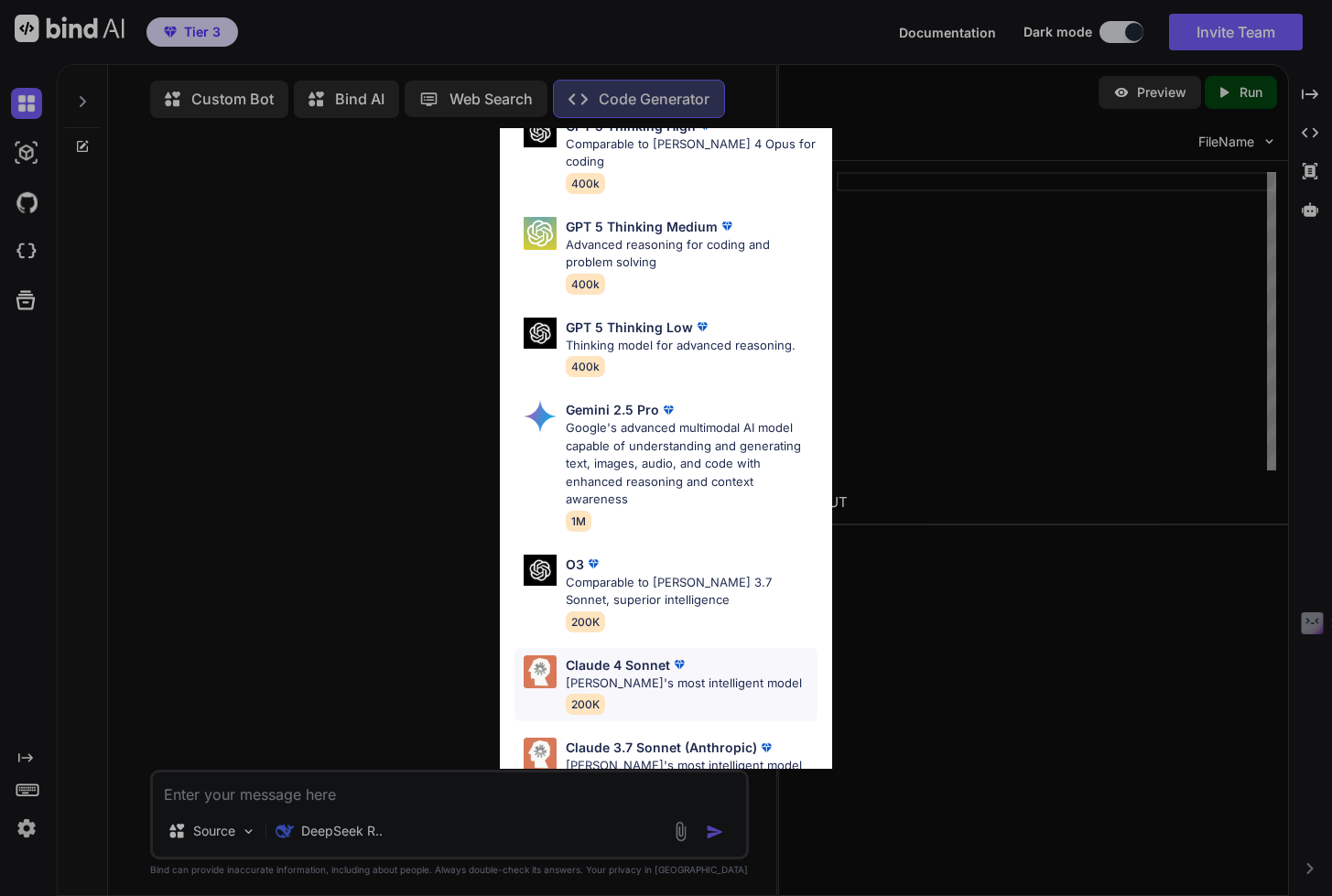
click at [654, 665] on div "[PERSON_NAME] 4 Sonnet [PERSON_NAME]'s most intelligent model 200K" at bounding box center [684, 685] width 236 height 60
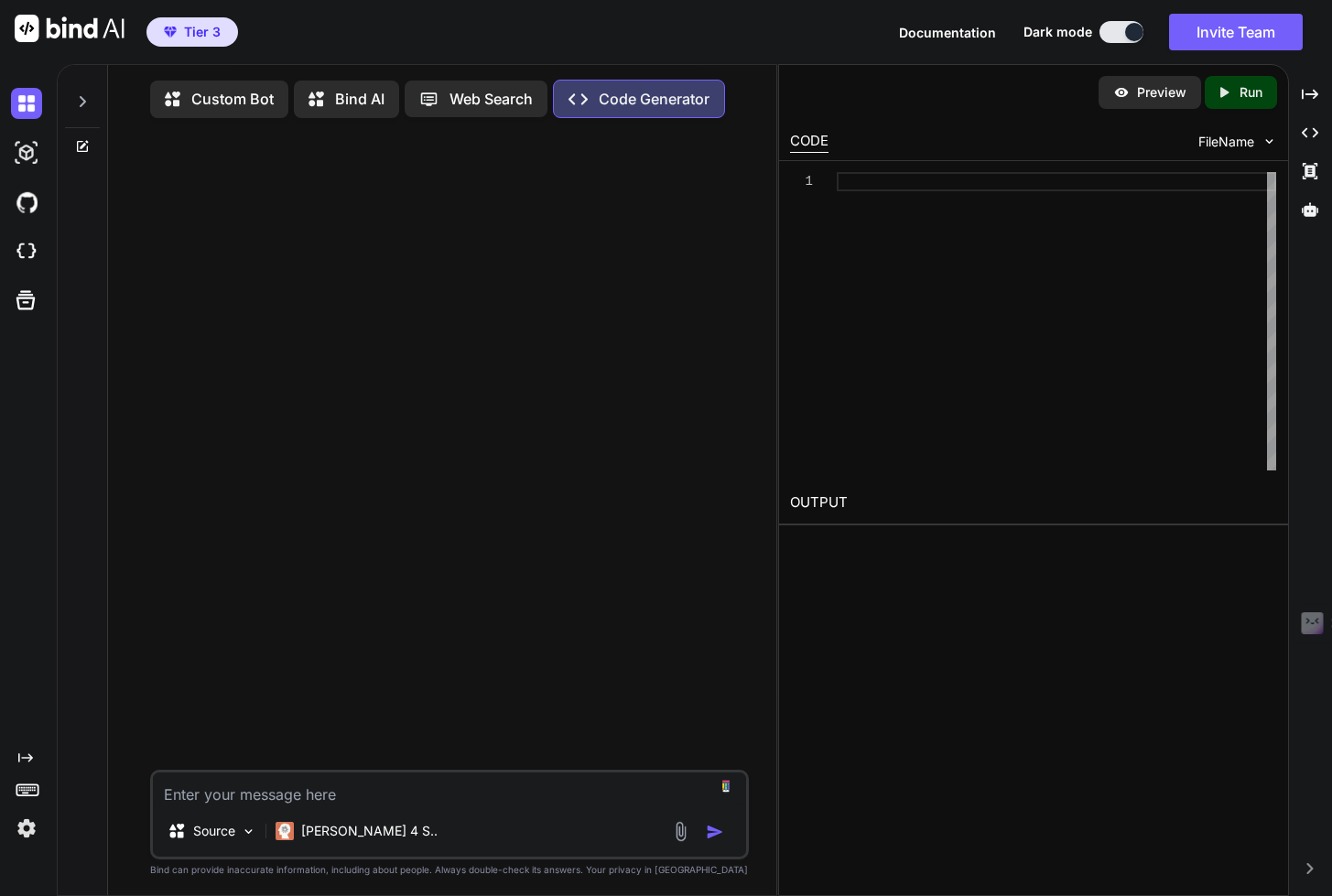
click at [348, 797] on textarea at bounding box center [450, 789] width 593 height 33
paste textarea "I want to generate iphone app which takes photos of room and redesign it using …"
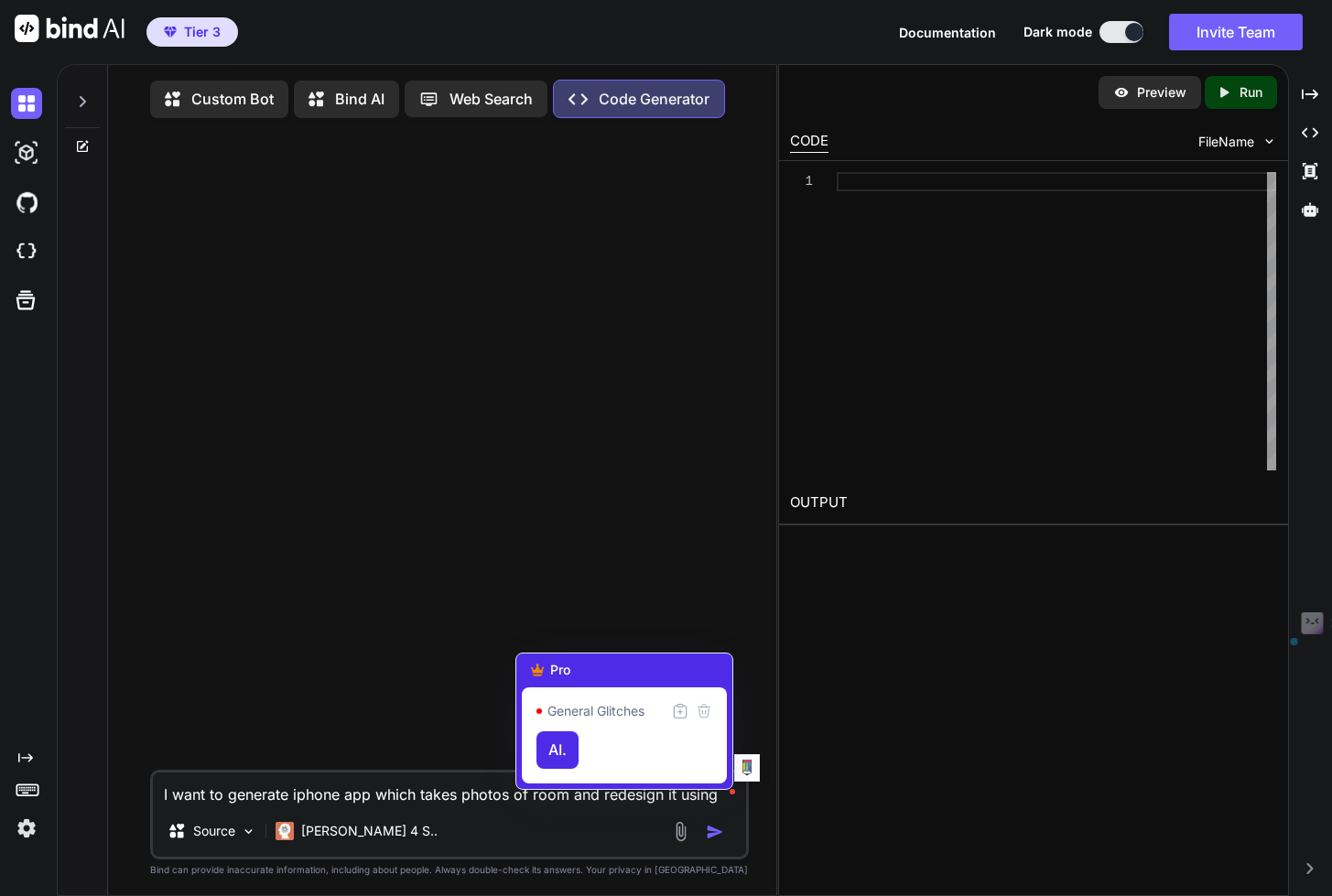
drag, startPoint x: 717, startPoint y: 799, endPoint x: 732, endPoint y: 799, distance: 15.0
click at [732, 799] on textarea "I want to generate iphone app which takes photos of room and redesign it using …" at bounding box center [450, 789] width 593 height 33
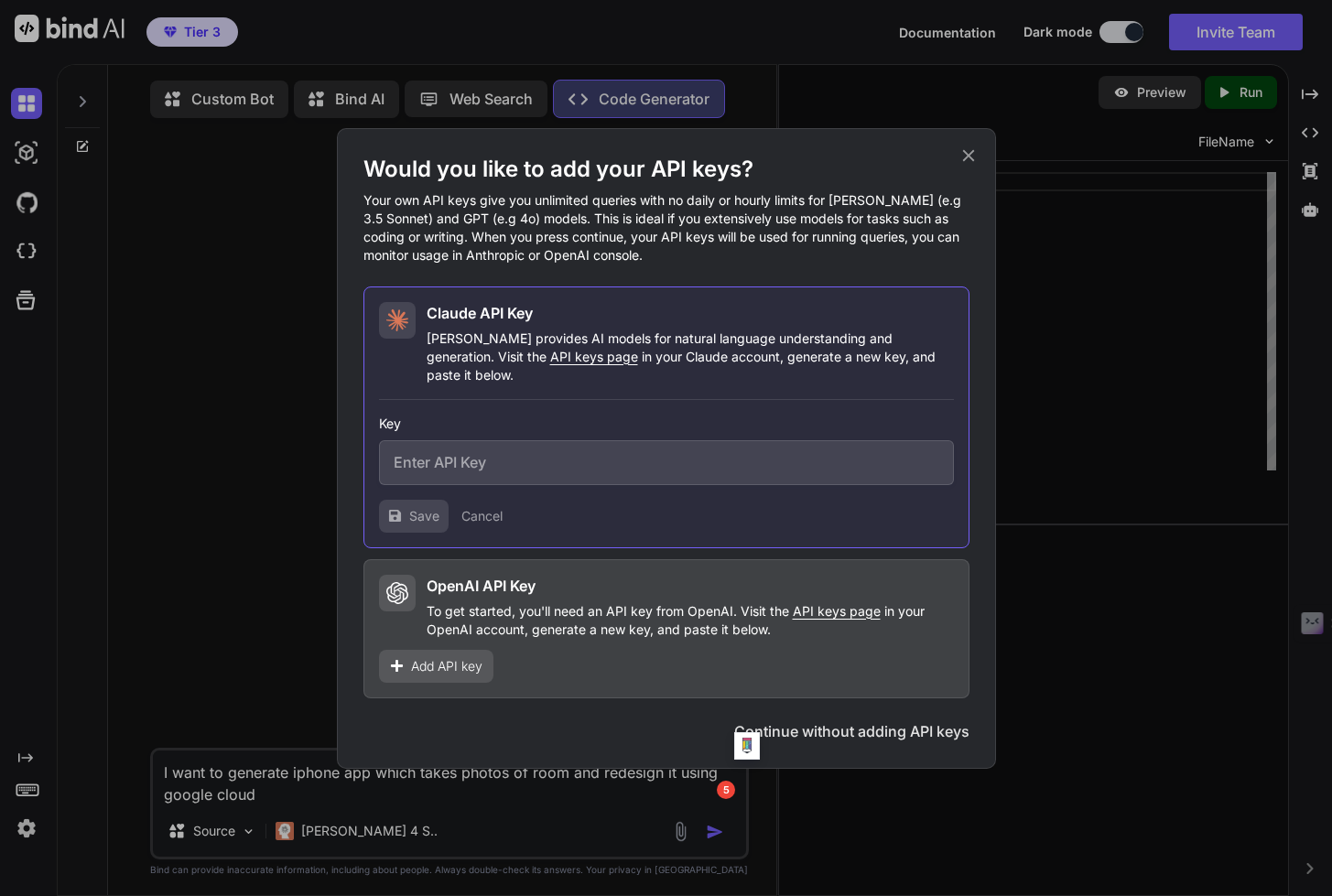
type textarea "I want to generate iphone app which takes photos of room and redesign it using …"
click at [866, 727] on button "Continue without adding API keys" at bounding box center [851, 731] width 235 height 22
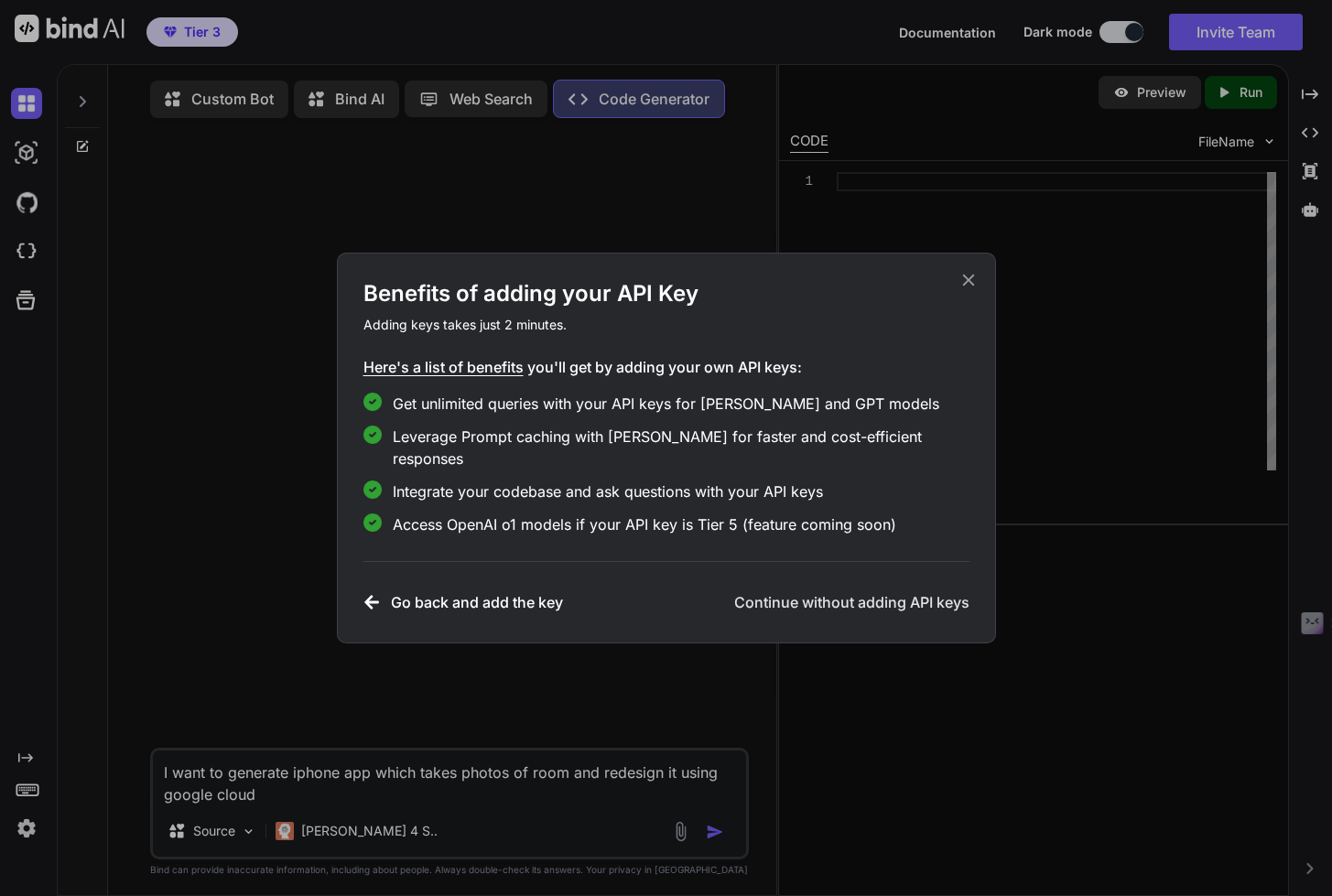
click at [886, 596] on h3 "Continue without adding API keys" at bounding box center [851, 602] width 235 height 22
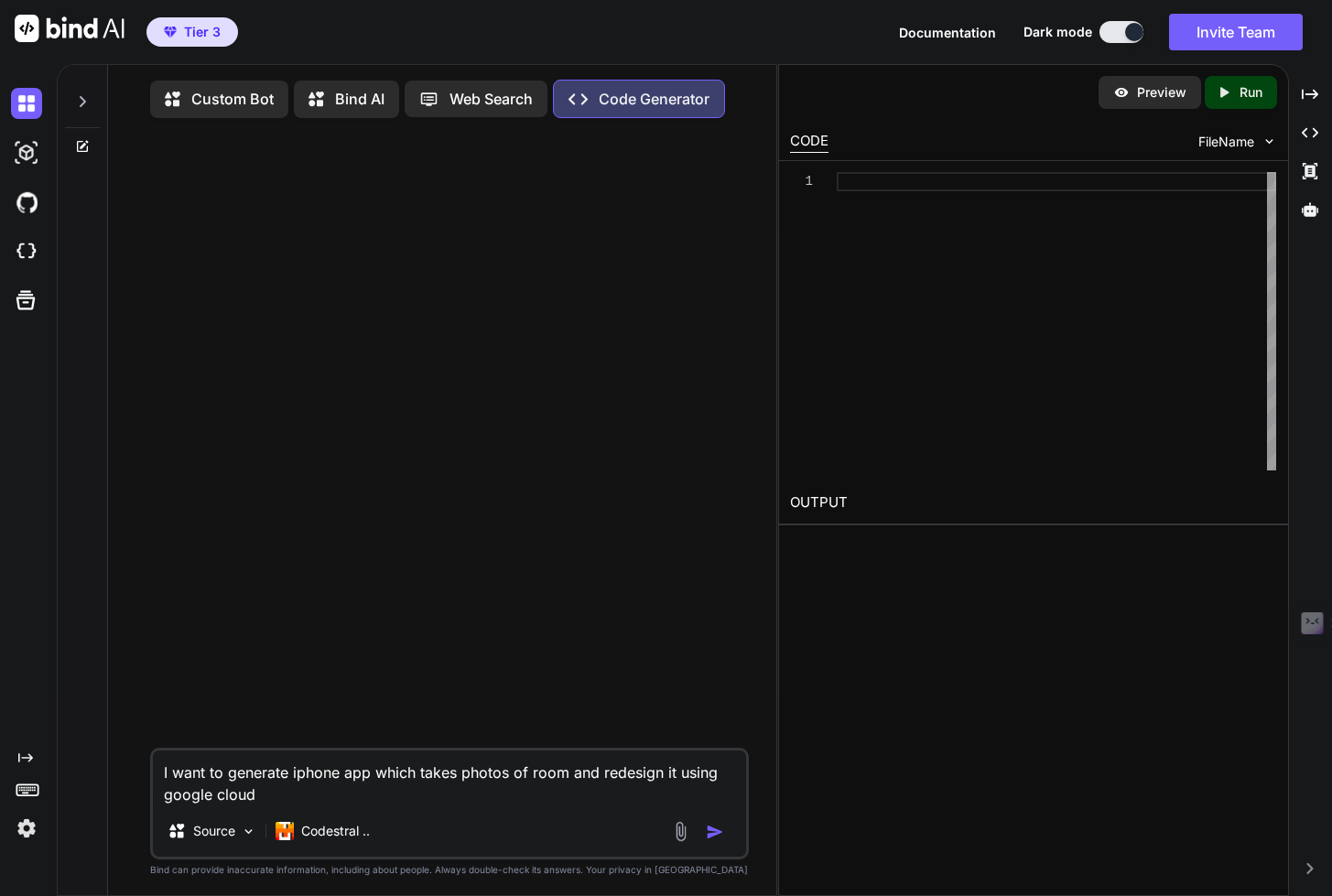
click at [713, 815] on img "button" at bounding box center [714, 832] width 19 height 19
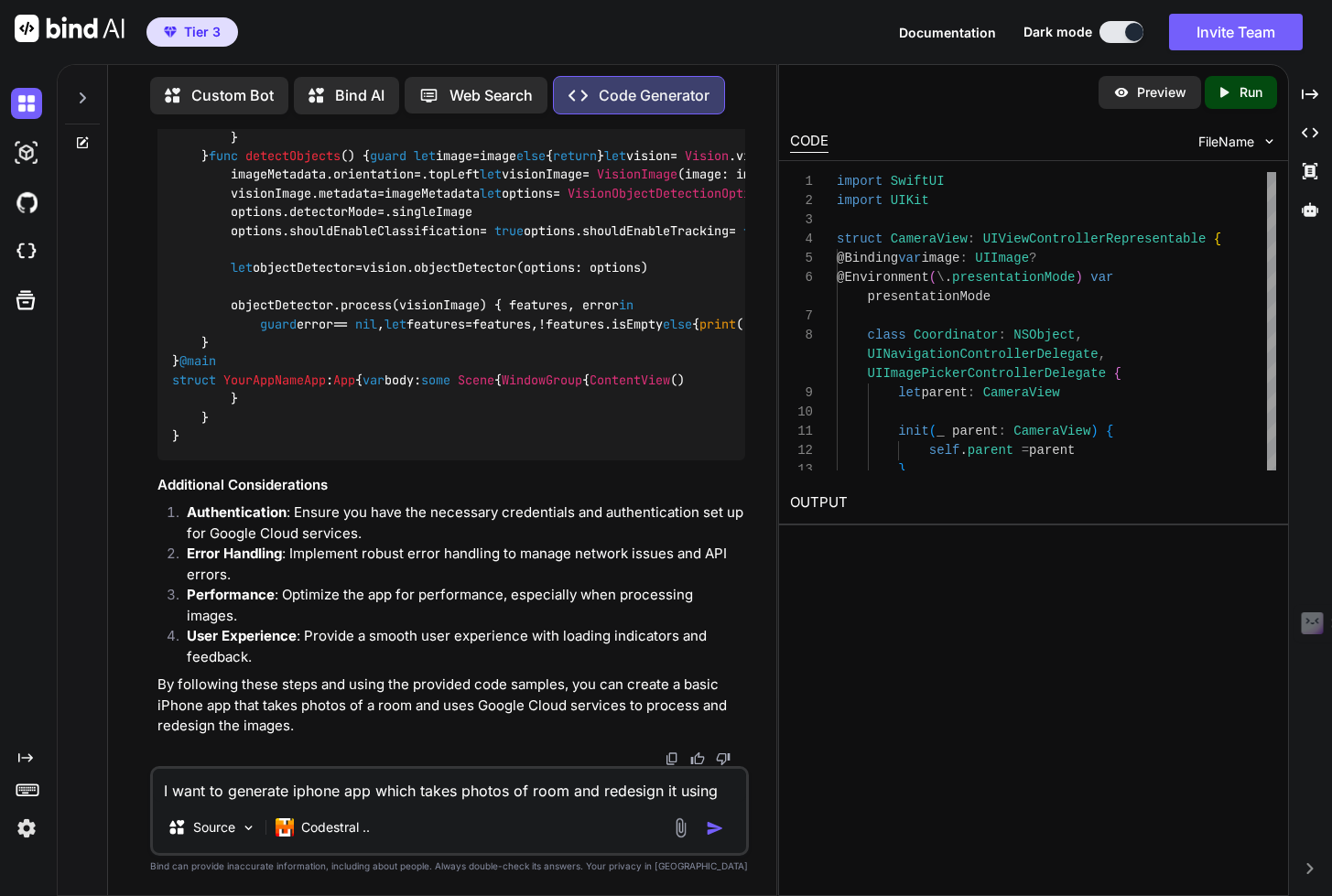
scroll to position [4851, 0]
click at [1247, 96] on p "Run" at bounding box center [1250, 92] width 23 height 19
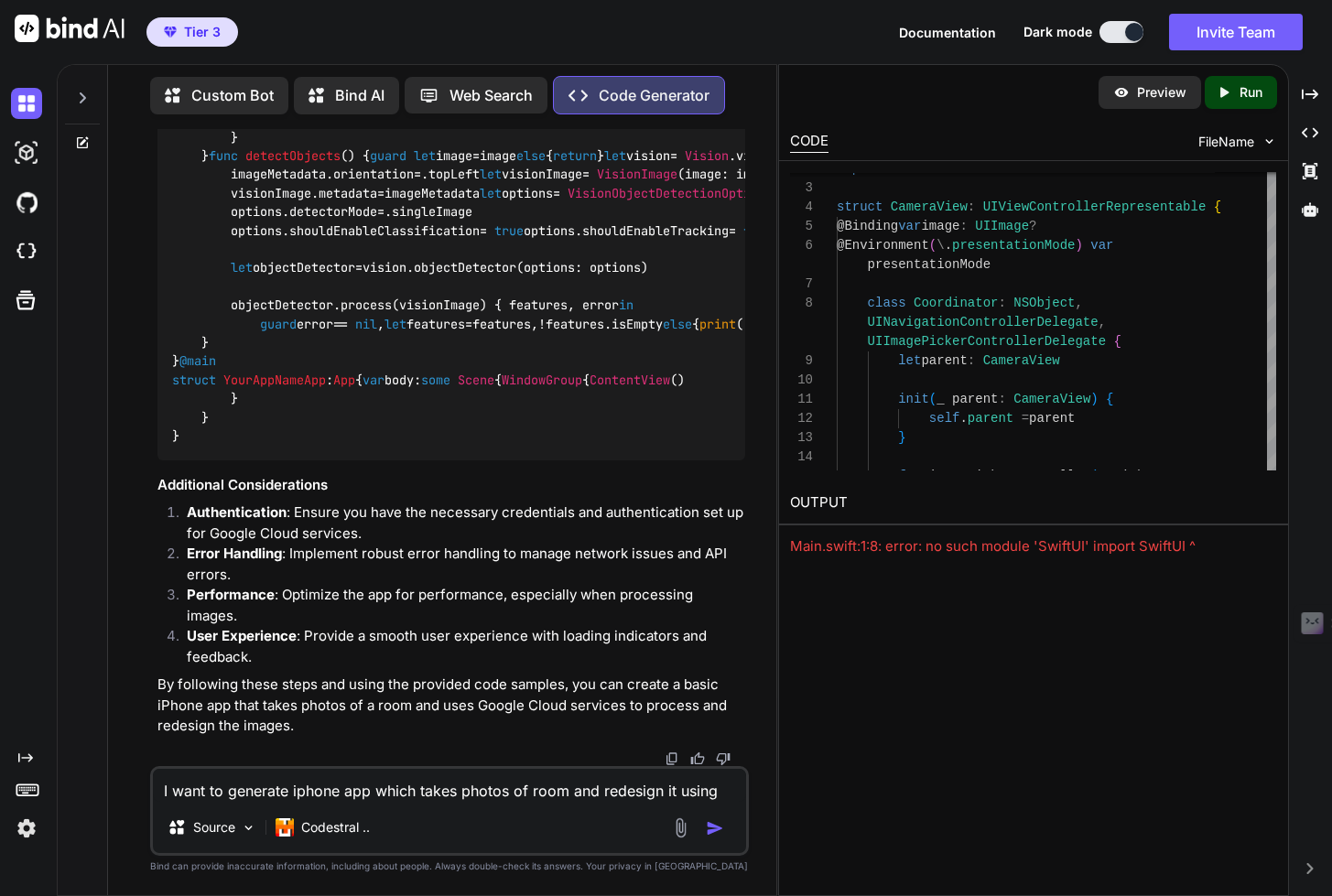
scroll to position [3176, 0]
click at [247, 794] on textarea "I want to generate iphone app which takes photos of room and redesign it using …" at bounding box center [450, 786] width 593 height 33
type textarea "dont use outside pod"
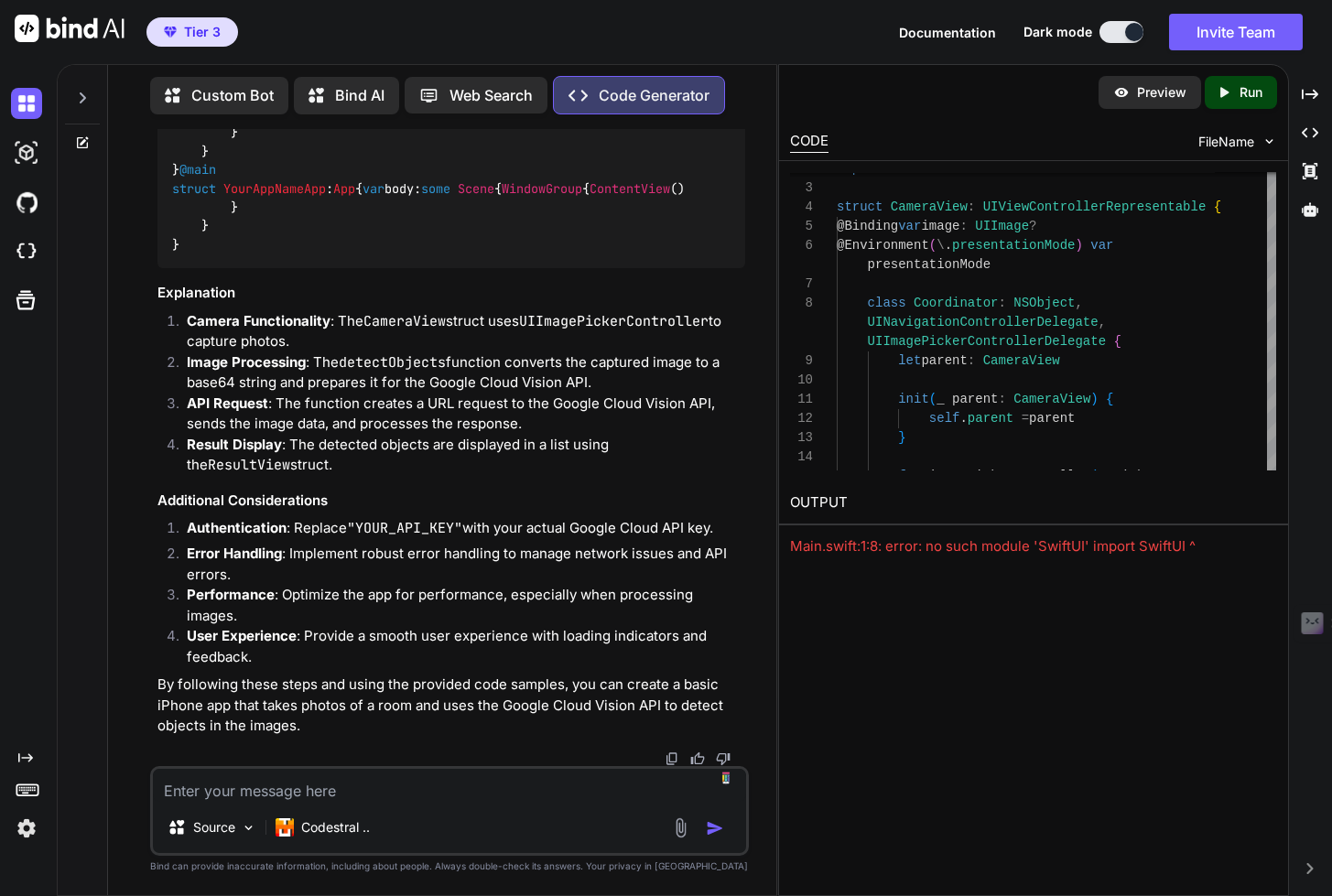
scroll to position [9397, 0]
type textarea "add dugging messages"
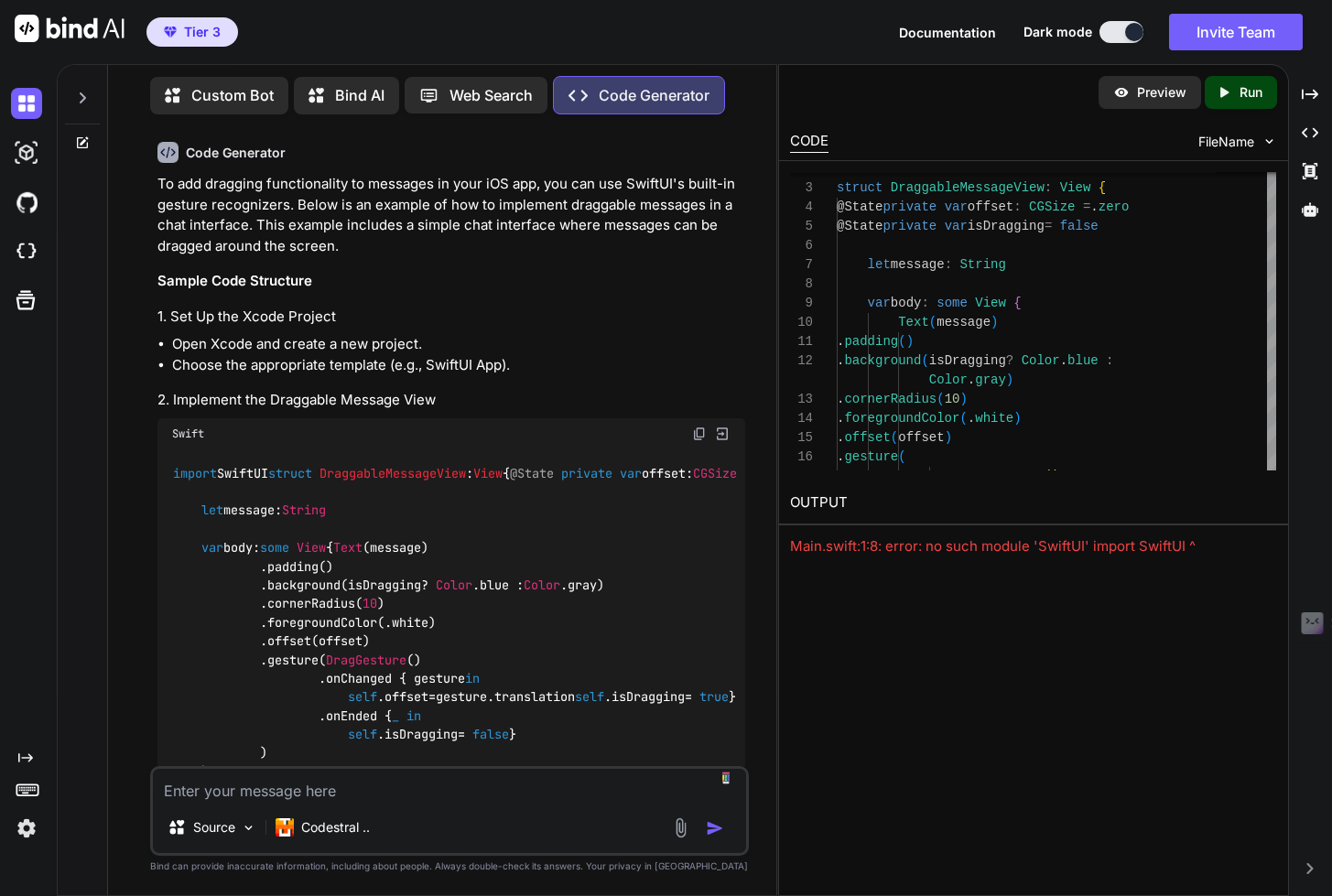
scroll to position [6167, 0]
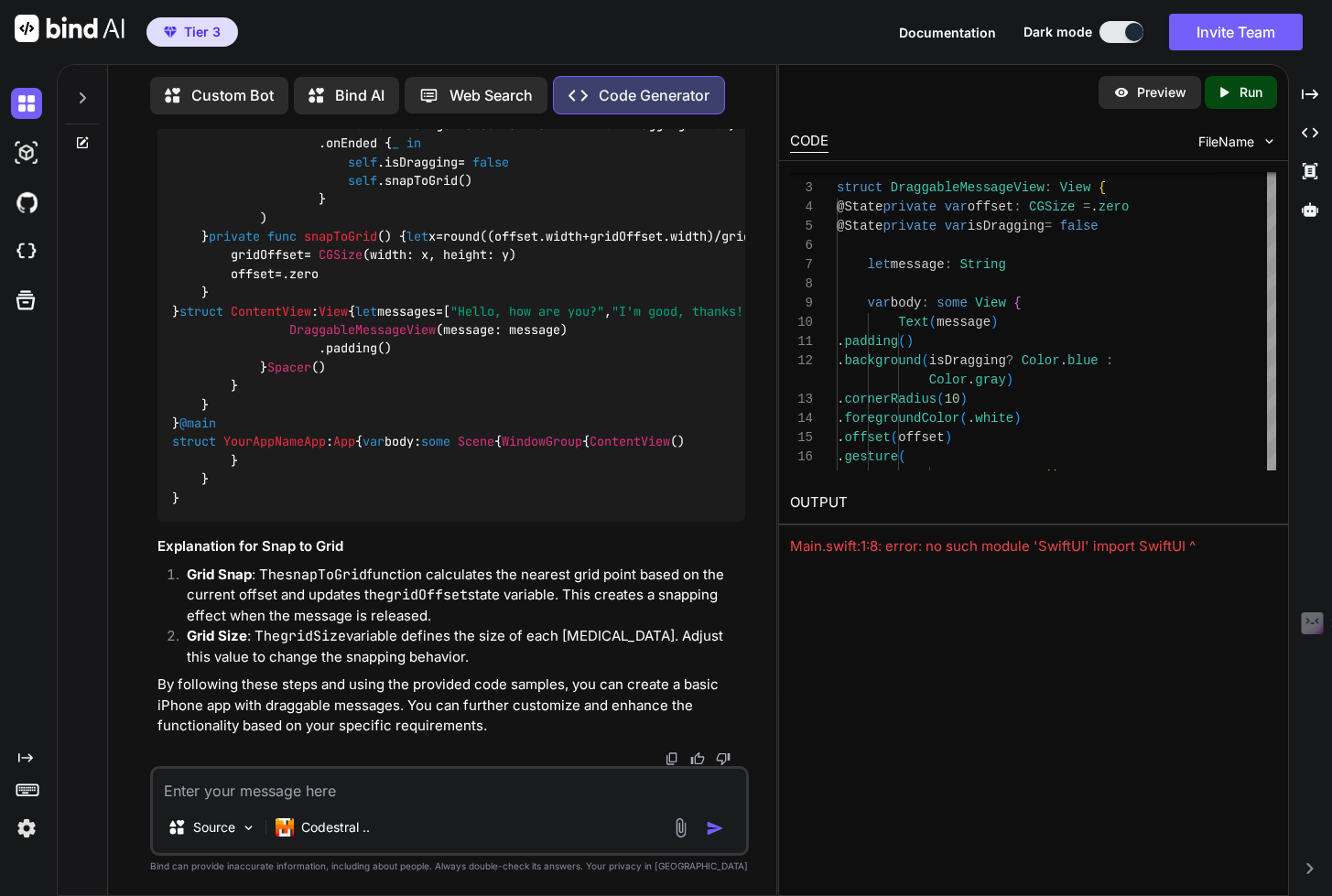
scroll to position [12762, 0]
click at [364, 793] on textarea at bounding box center [450, 786] width 593 height 33
type textarea "it should pick from gallary also"
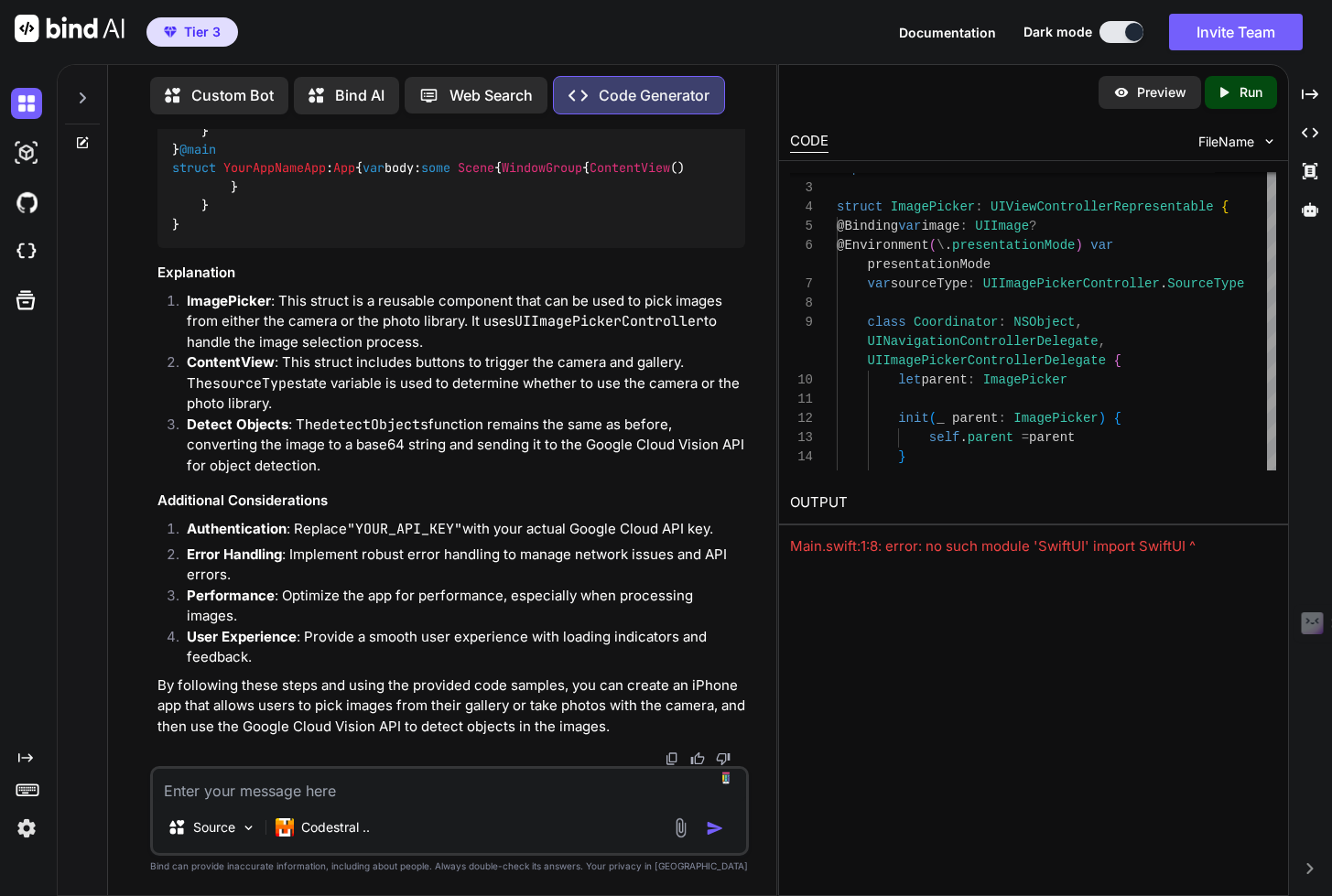
scroll to position [13658, 0]
click at [248, 791] on textarea at bounding box center [450, 786] width 593 height 33
type textarea "image picker not opned"
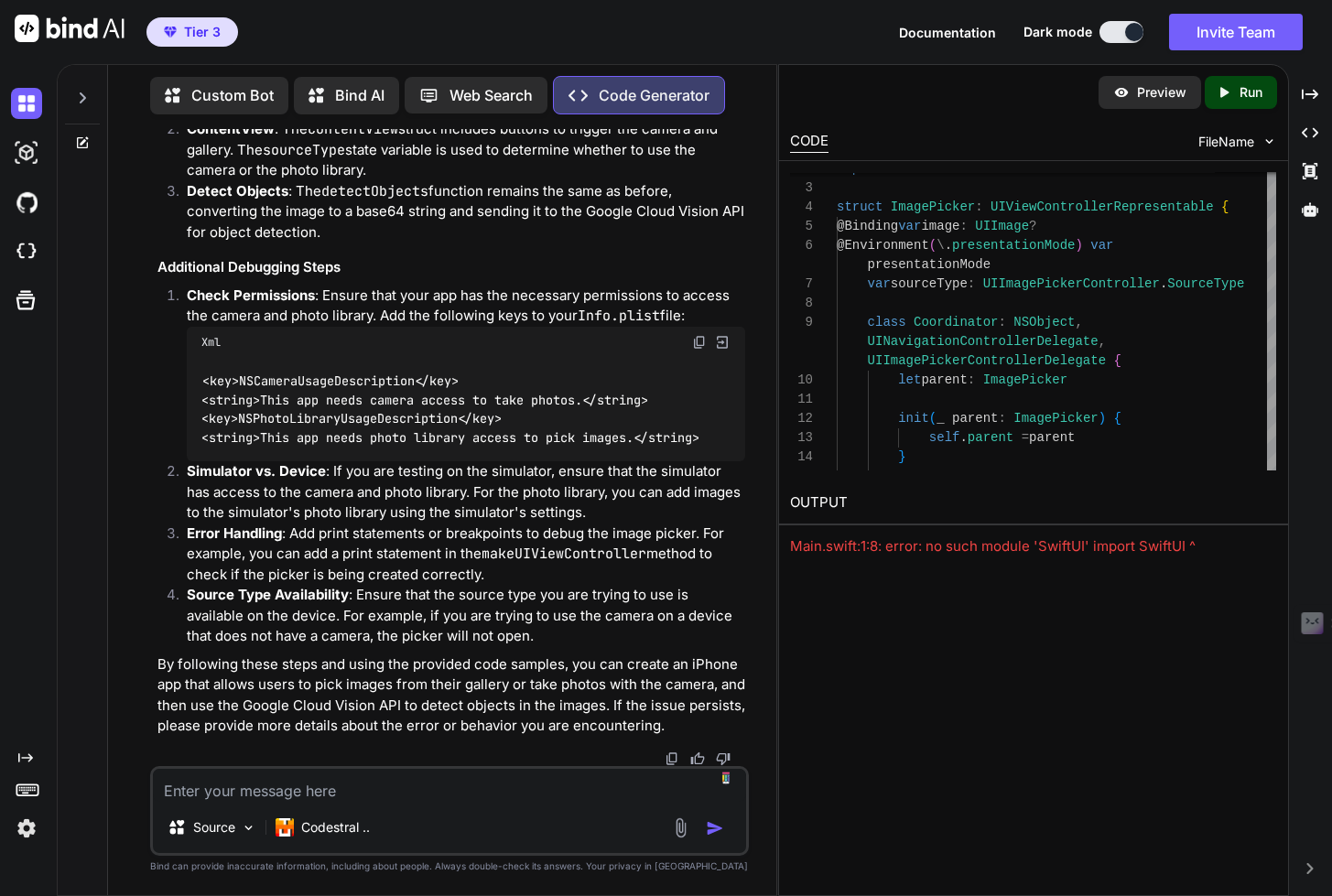
scroll to position [17429, 0]
click at [258, 789] on textarea at bounding box center [450, 786] width 593 height 33
type textarea "it shows blank screen at detect"
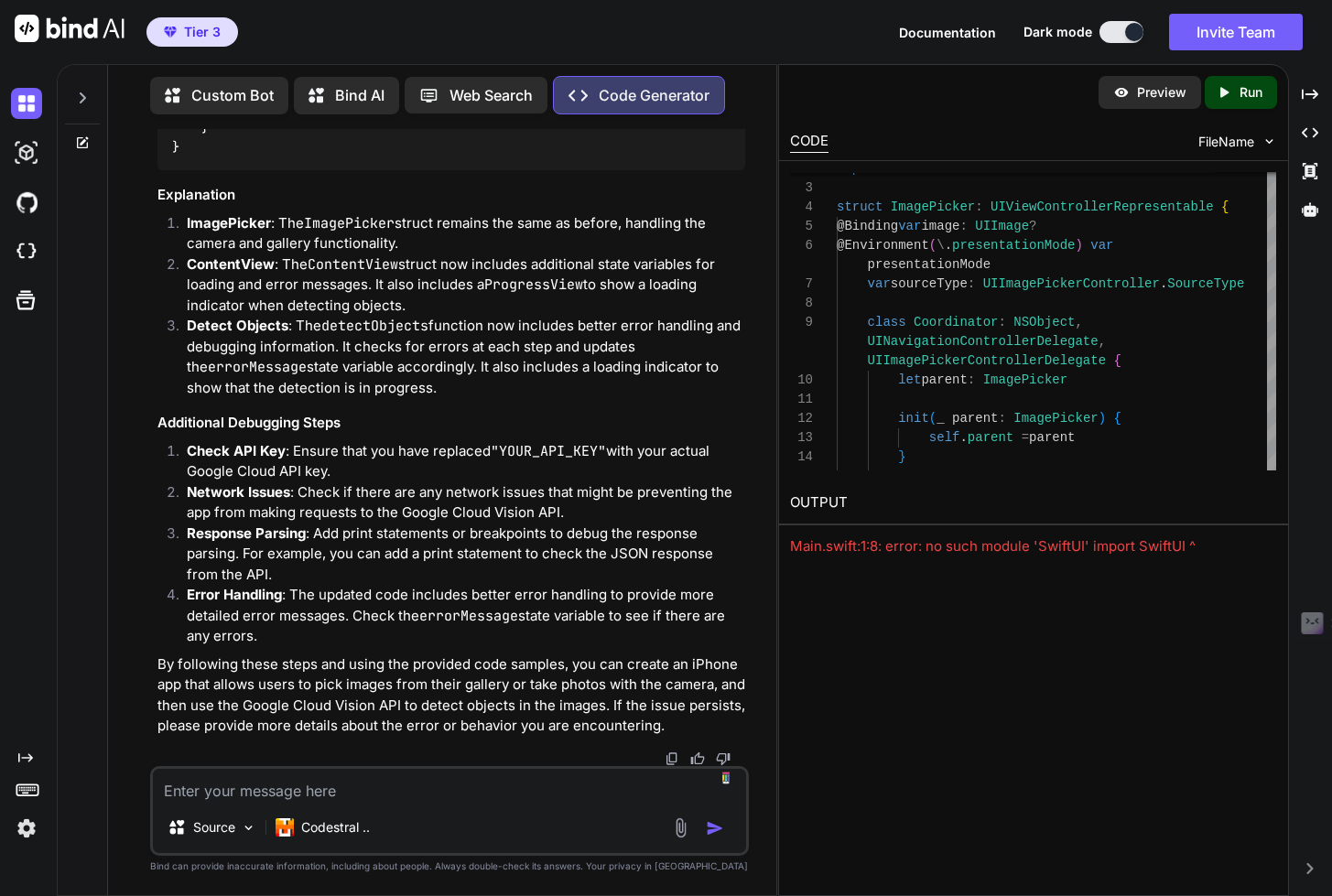
scroll to position [26200, 0]
type textarea "resuktview is blank"
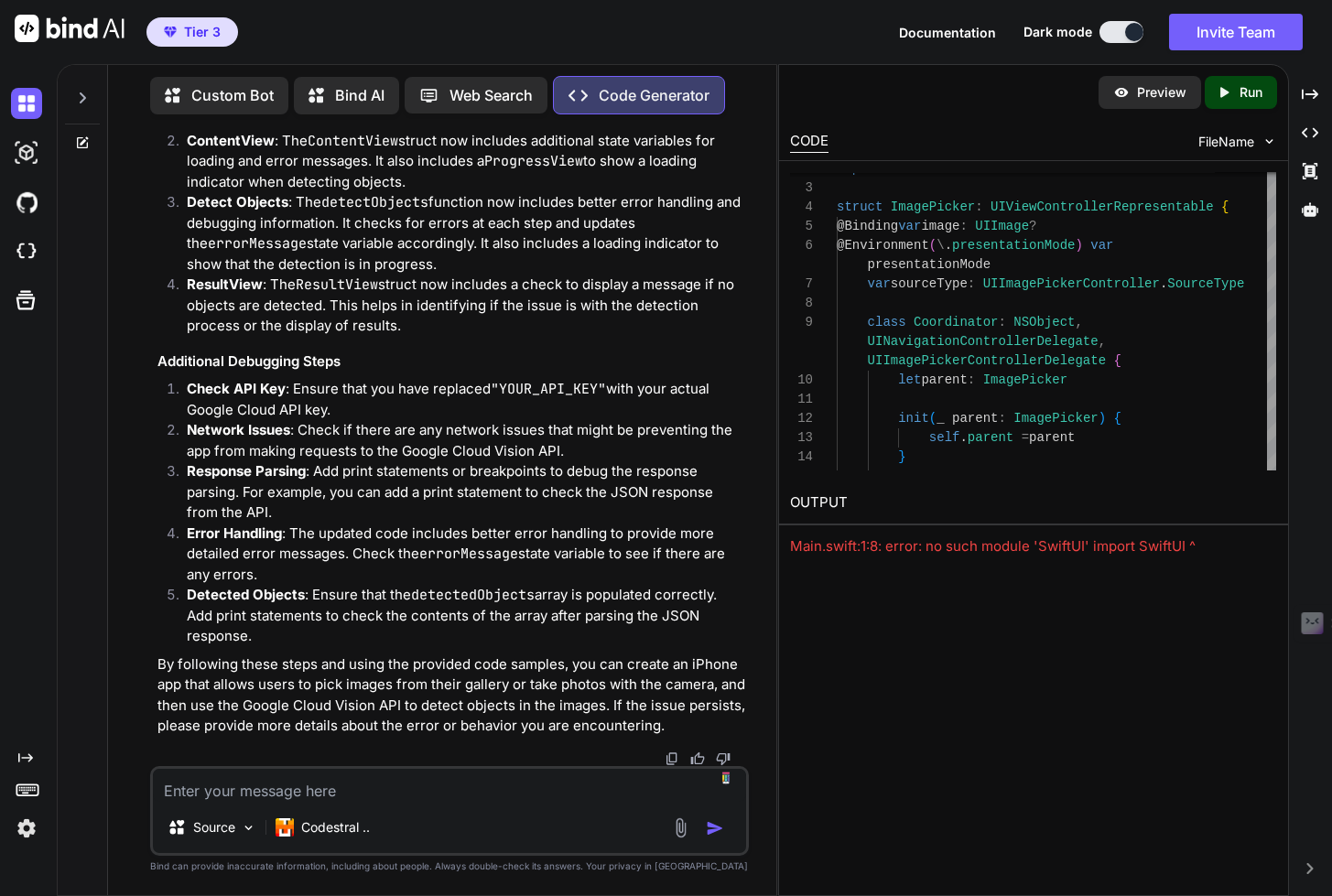
scroll to position [27141, 0]
click at [180, 792] on textarea at bounding box center [450, 786] width 593 height 33
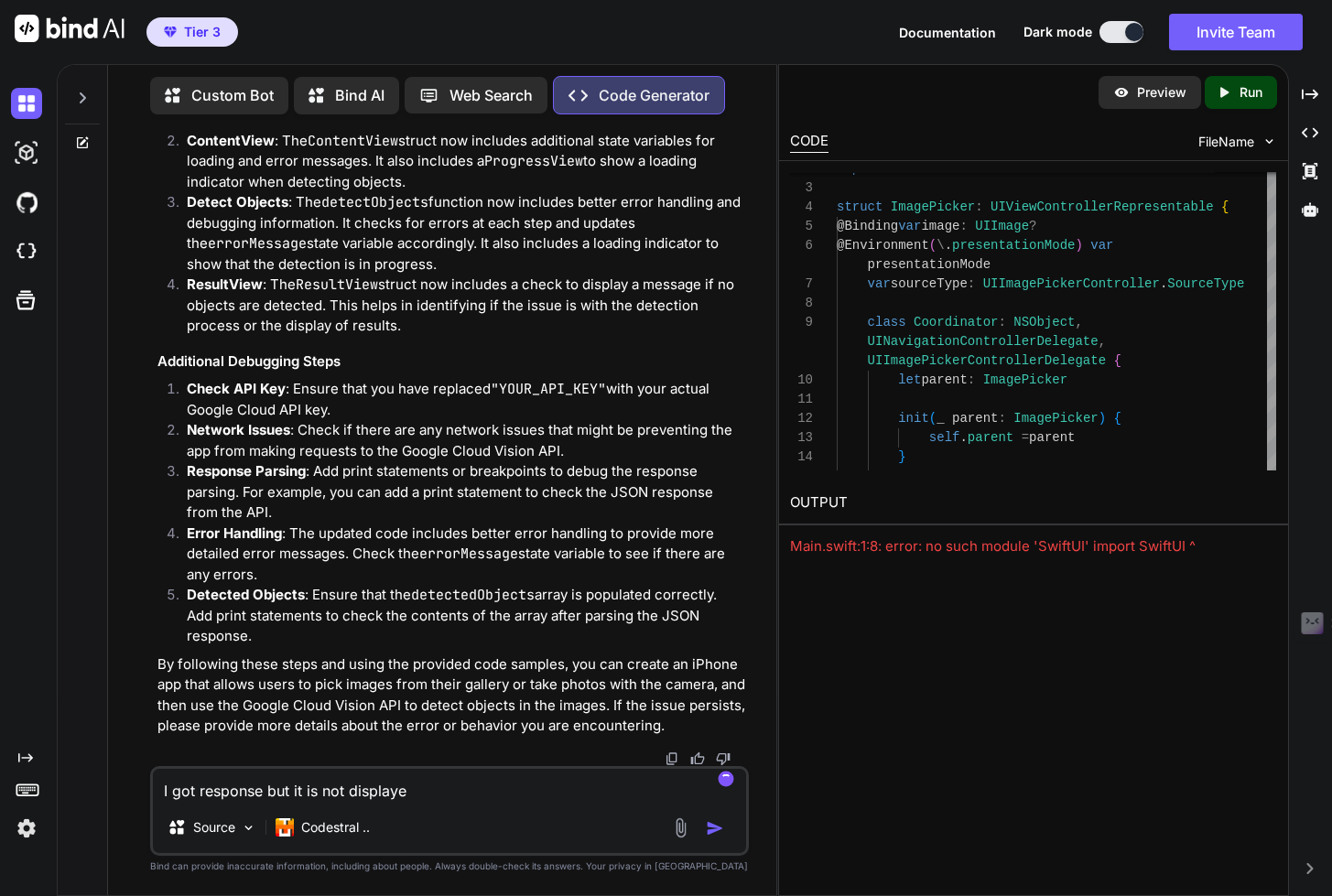
type textarea "I got response but it is not displayed"
click at [258, 789] on textarea at bounding box center [450, 786] width 593 height 33
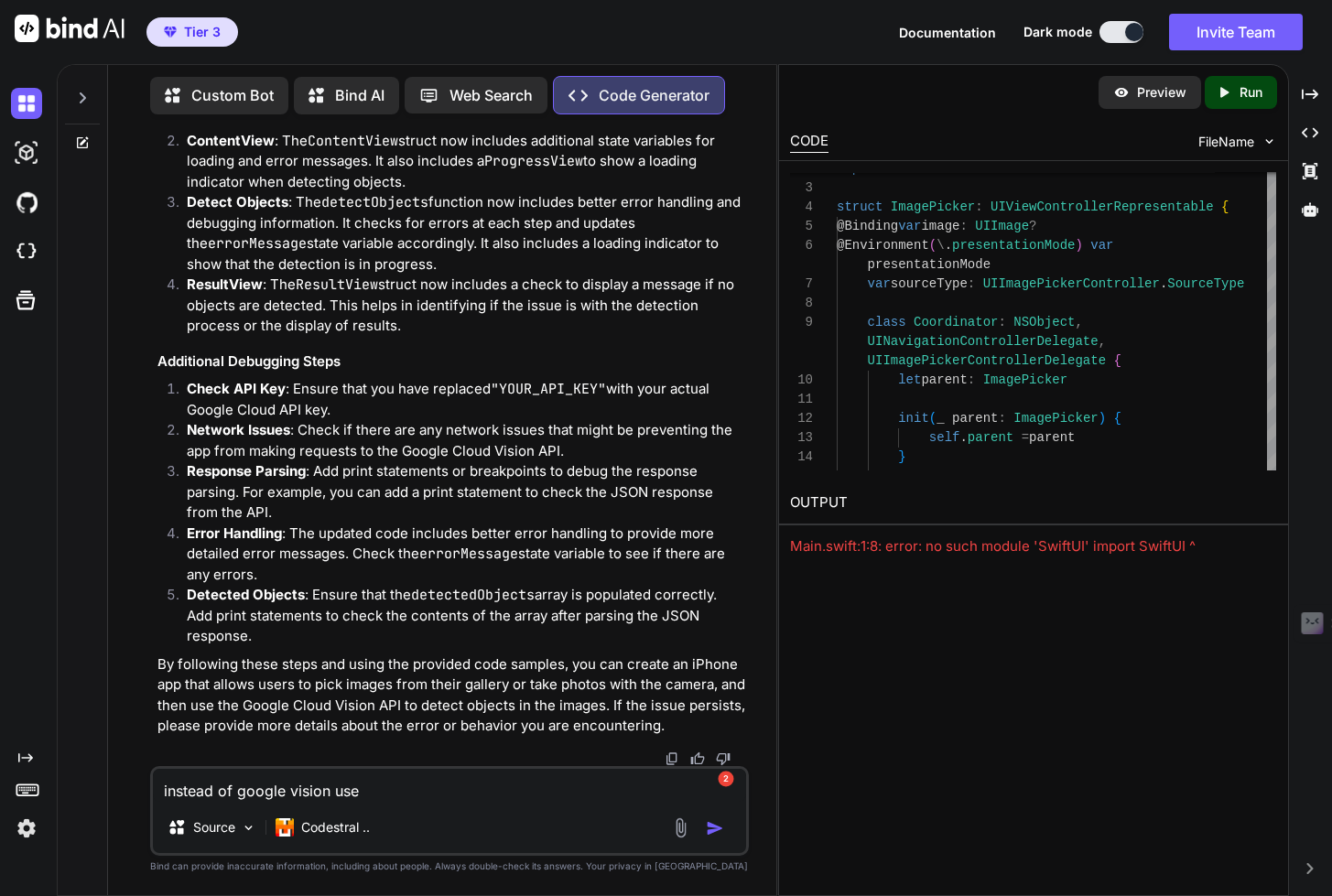
type textarea "instead of google vision use"
click at [221, 90] on p "Custom Bot" at bounding box center [233, 95] width 83 height 22
click at [223, 90] on p "Custom Bot" at bounding box center [233, 95] width 83 height 22
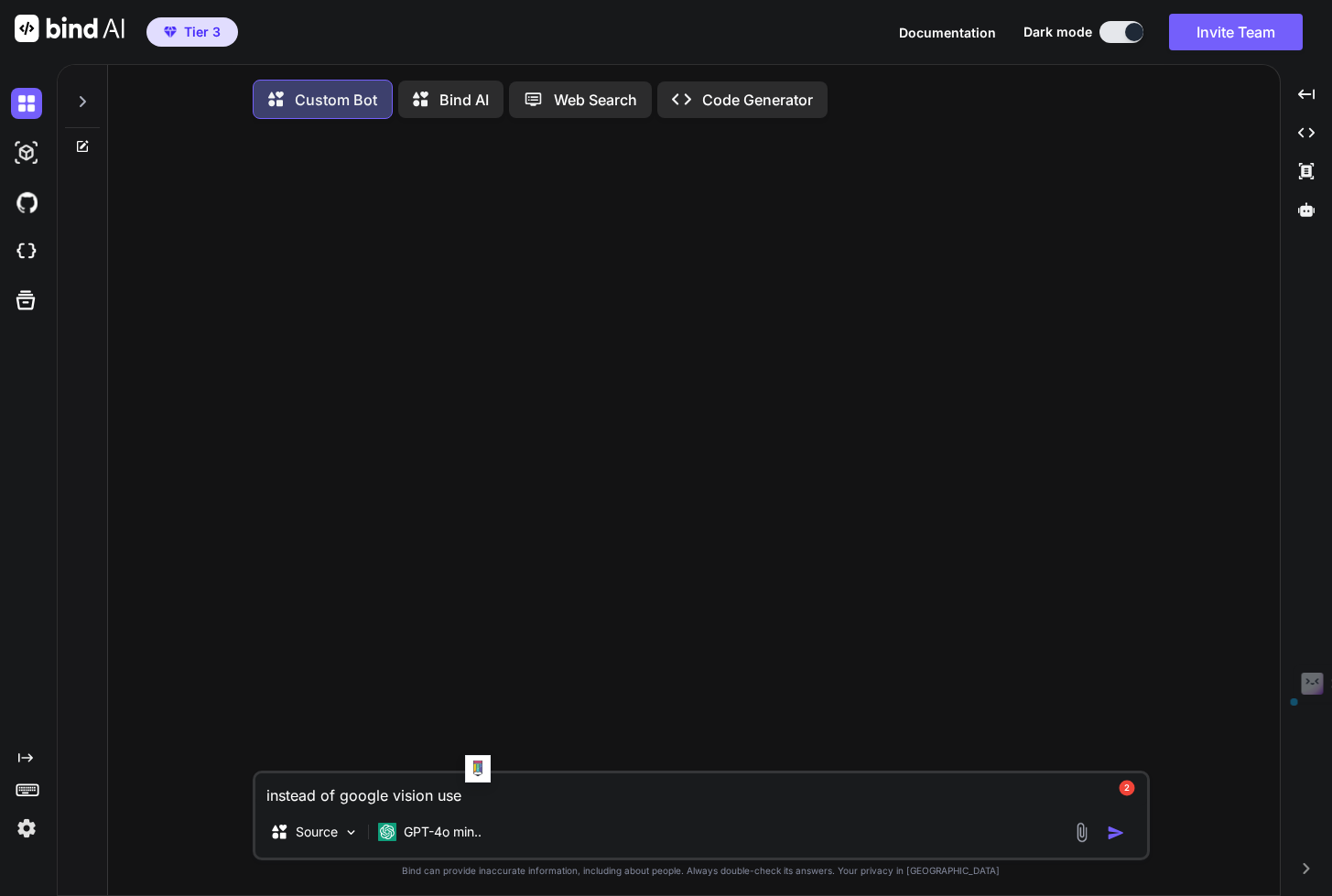
type textarea "x"
drag, startPoint x: 473, startPoint y: 799, endPoint x: 267, endPoint y: 799, distance: 206.0
click at [267, 799] on textarea "instead of google vision use" at bounding box center [700, 790] width 891 height 33
type textarea "x"
